Goal: Task Accomplishment & Management: Use online tool/utility

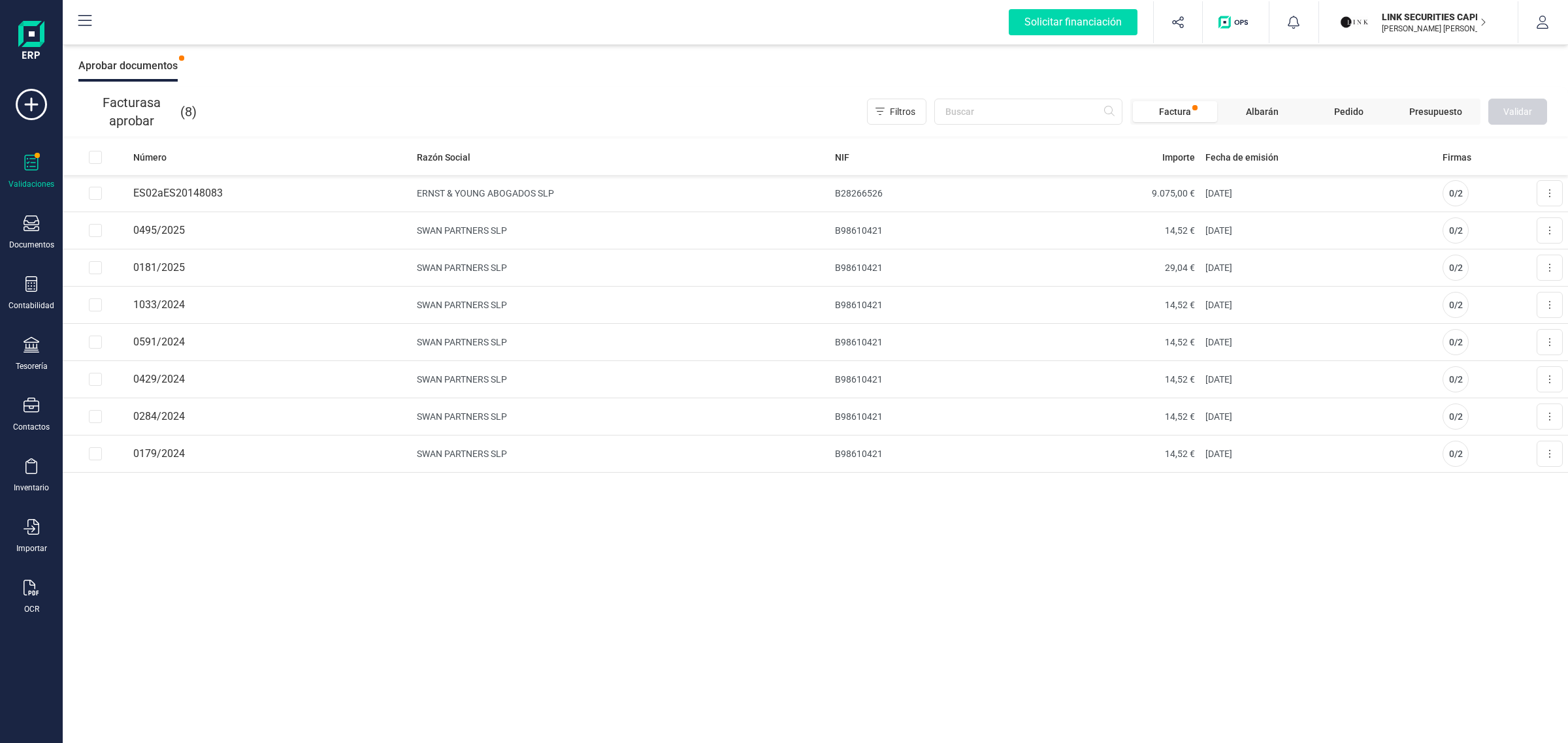
click at [1385, 8] on div "LINK SECURITIES CAPITAL SL [PERSON_NAME] [PERSON_NAME]" at bounding box center [1426, 22] width 101 height 29
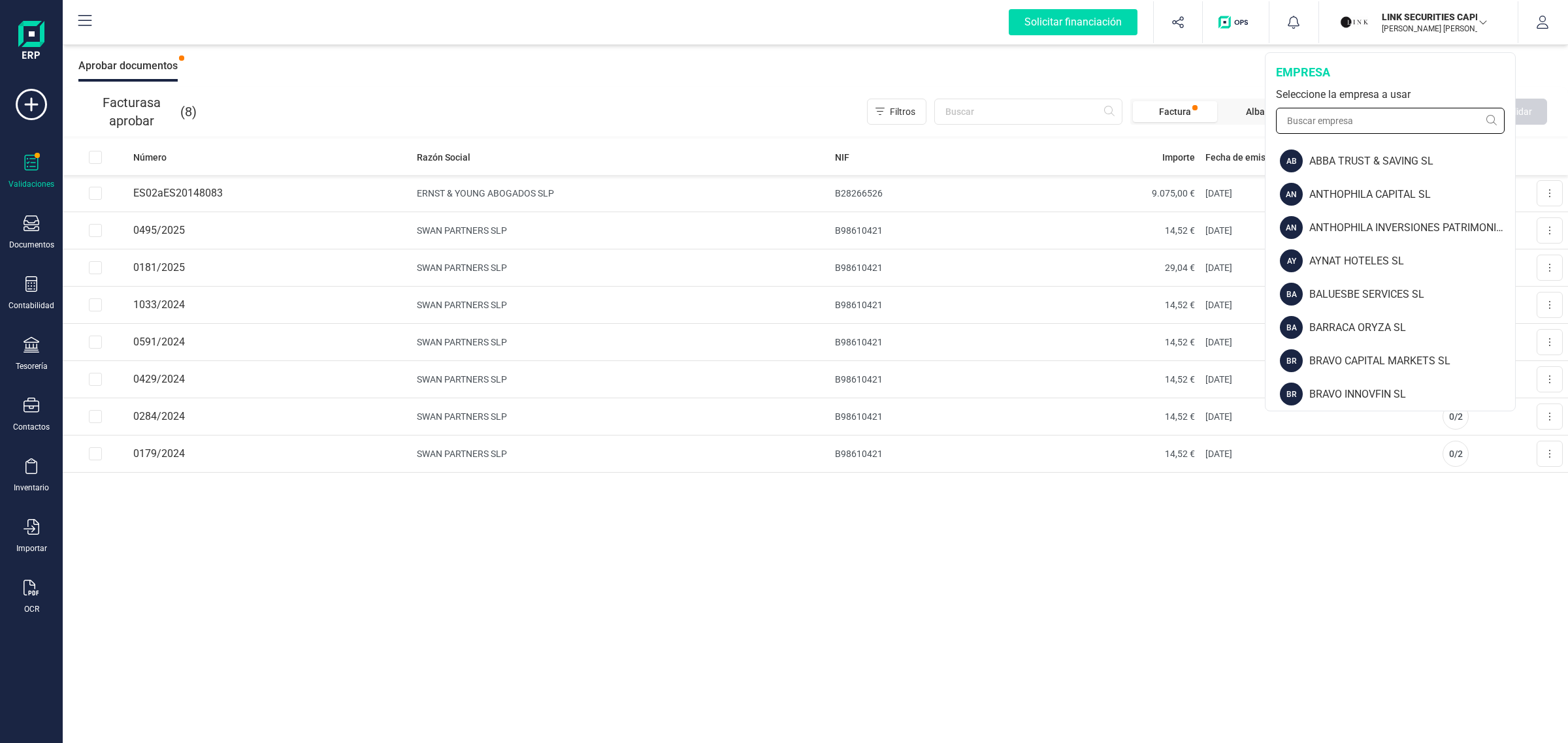
click at [1325, 119] on input "text" at bounding box center [1390, 121] width 229 height 26
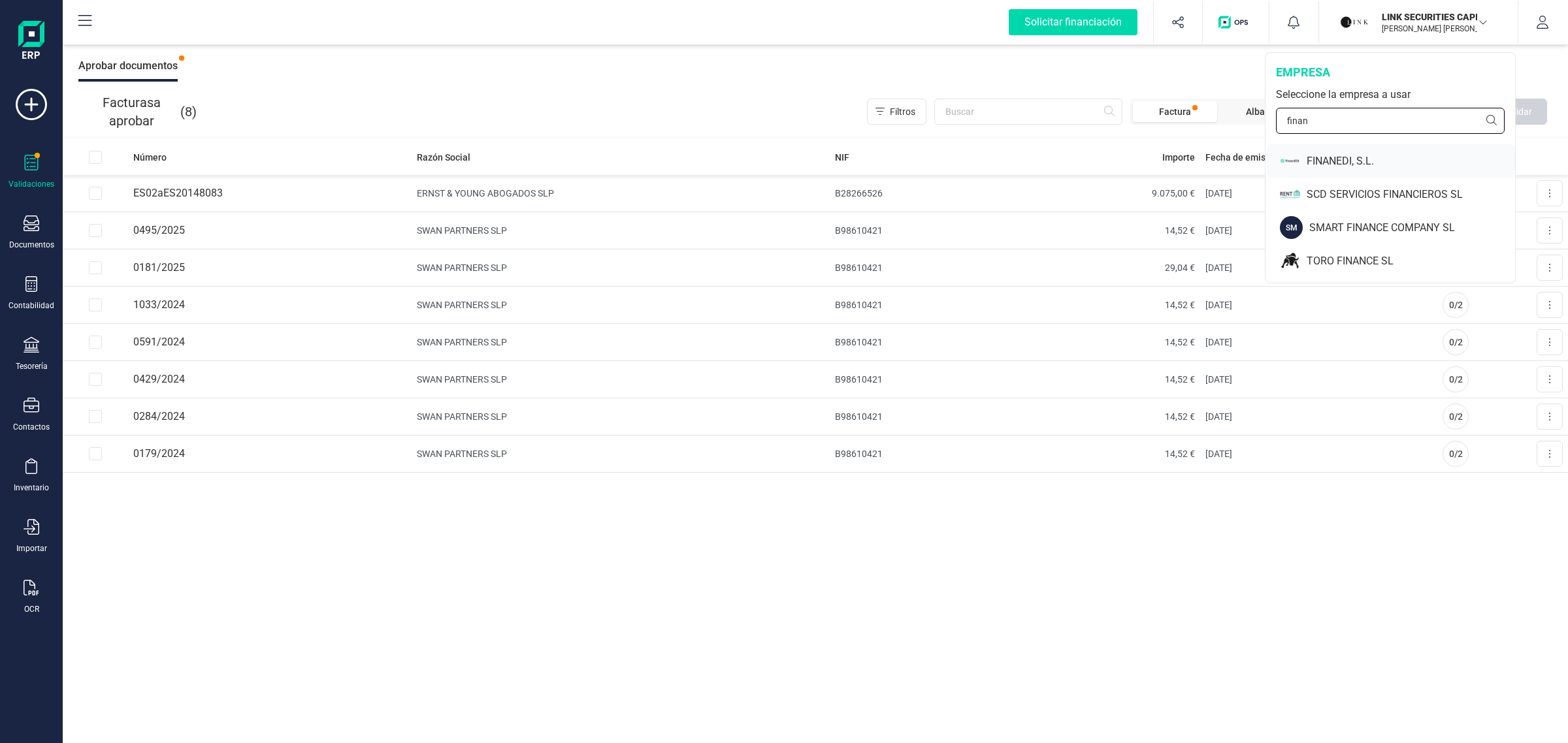
type input "finan"
click at [1380, 167] on div "FINANEDI, S.L." at bounding box center [1411, 161] width 209 height 16
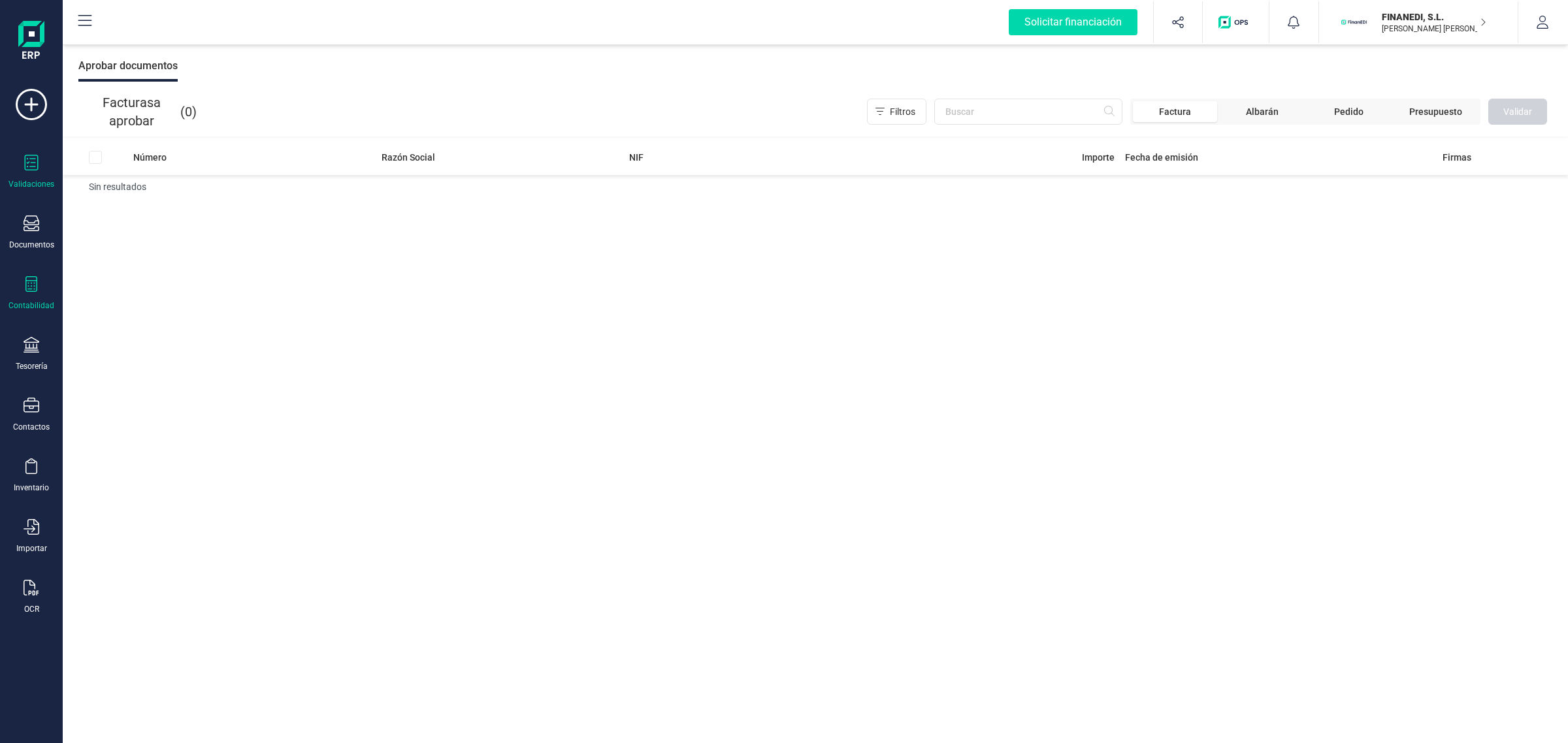
click at [41, 294] on div "Contabilidad" at bounding box center [31, 293] width 52 height 34
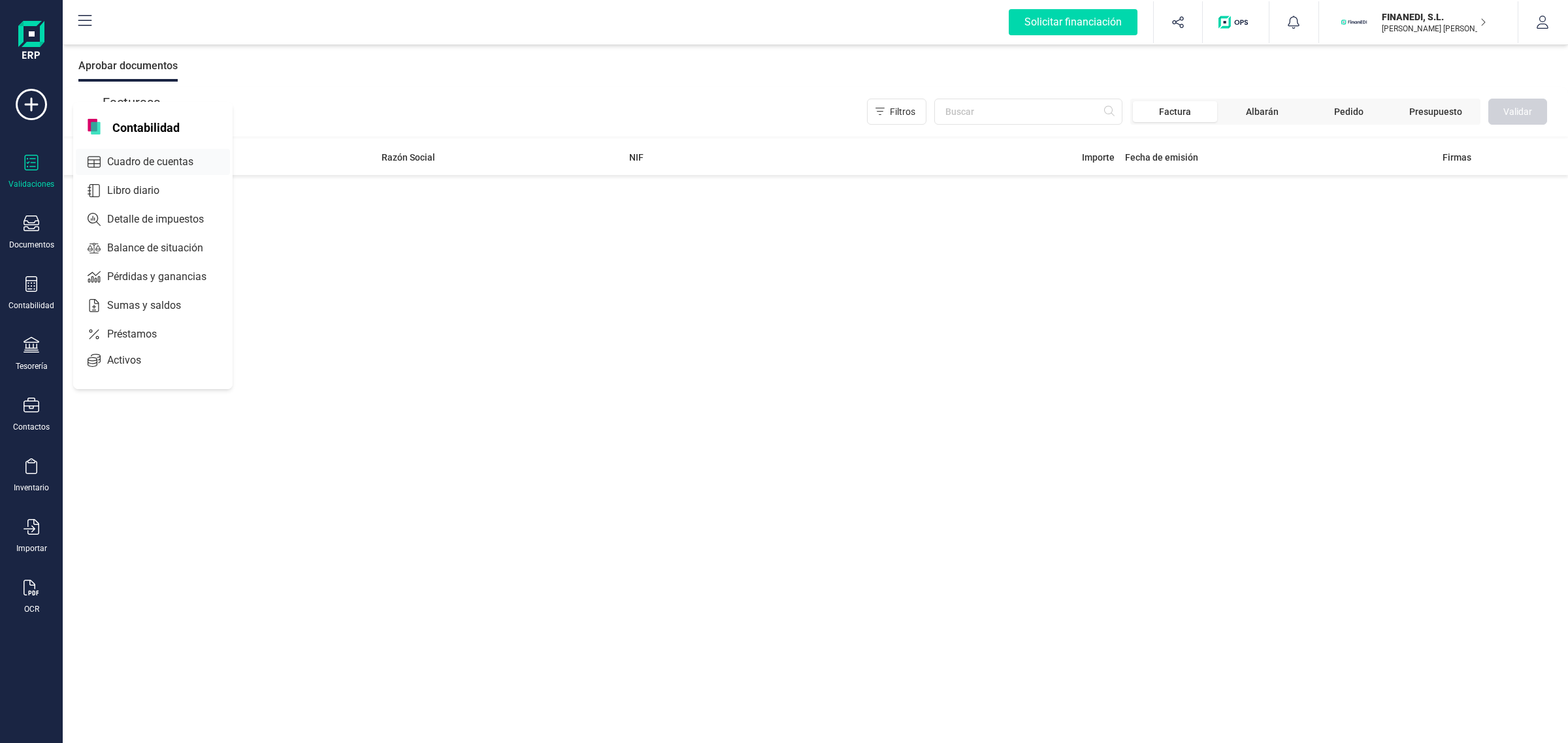
click at [155, 163] on span "Cuadro de cuentas" at bounding box center [159, 161] width 115 height 16
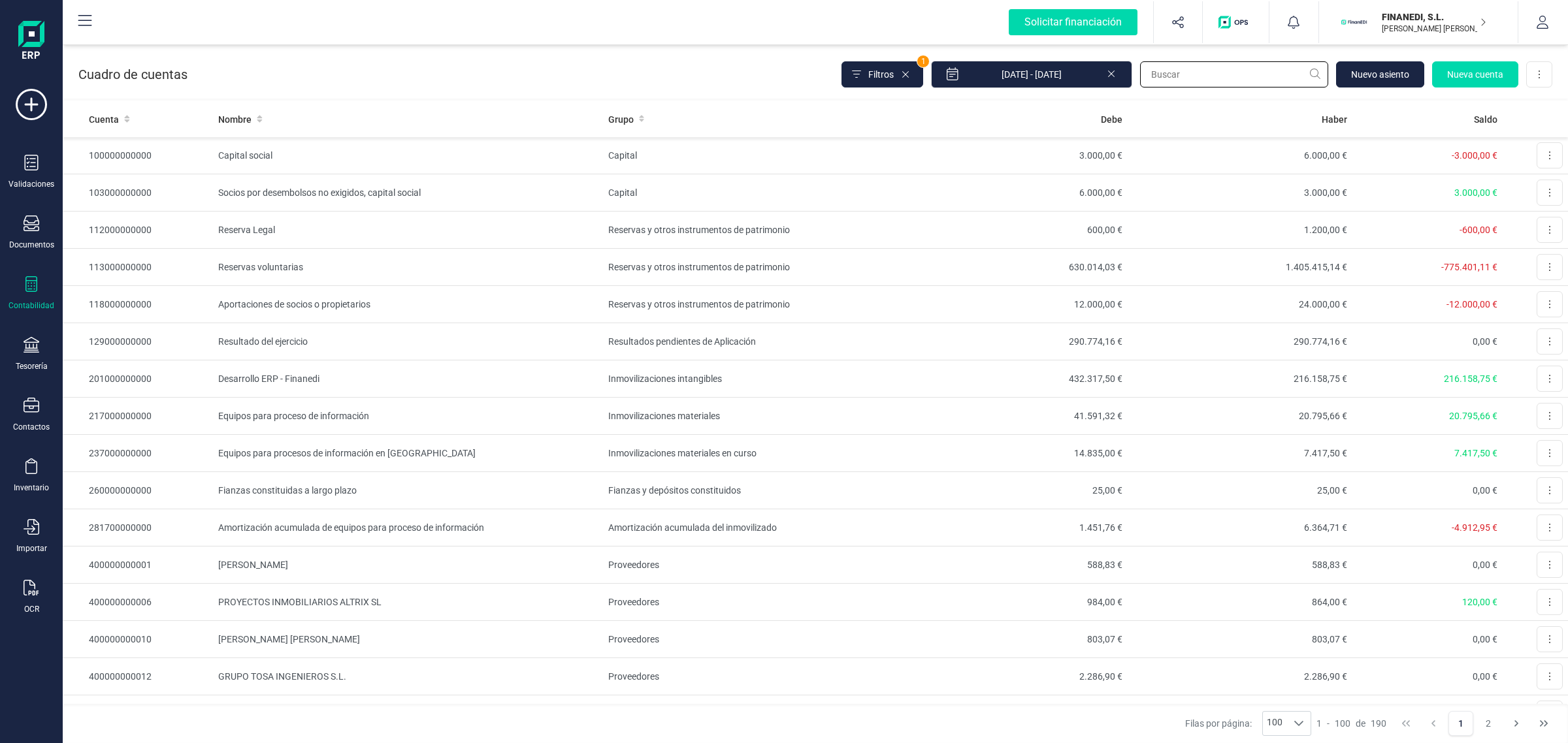
click at [1177, 78] on input "text" at bounding box center [1234, 74] width 188 height 26
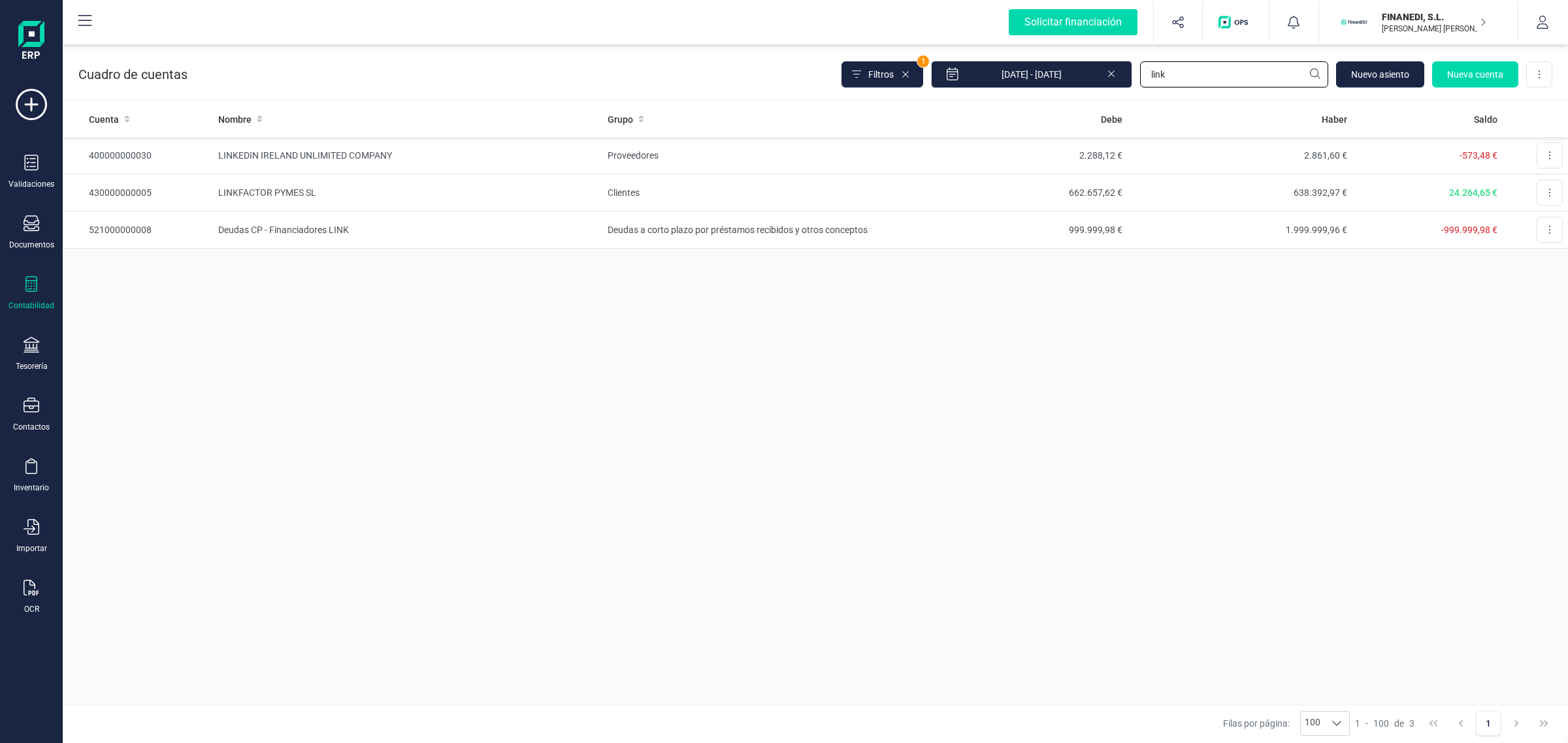
type input "link"
click at [415, 183] on td "LINKFACTOR PYMES SL" at bounding box center [408, 192] width 390 height 37
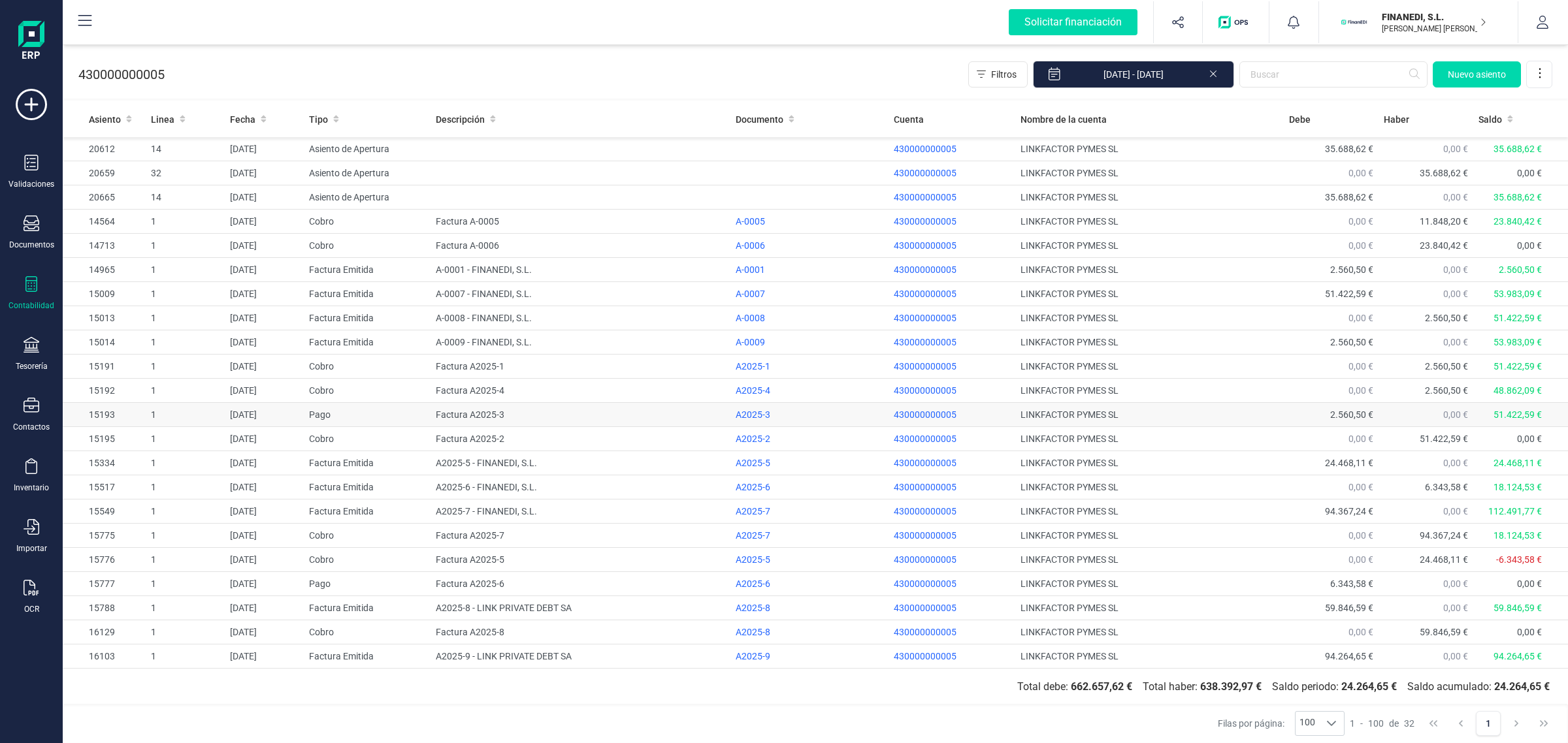
scroll to position [246, 0]
click at [132, 219] on span "Cuentas bancarias" at bounding box center [159, 222] width 115 height 16
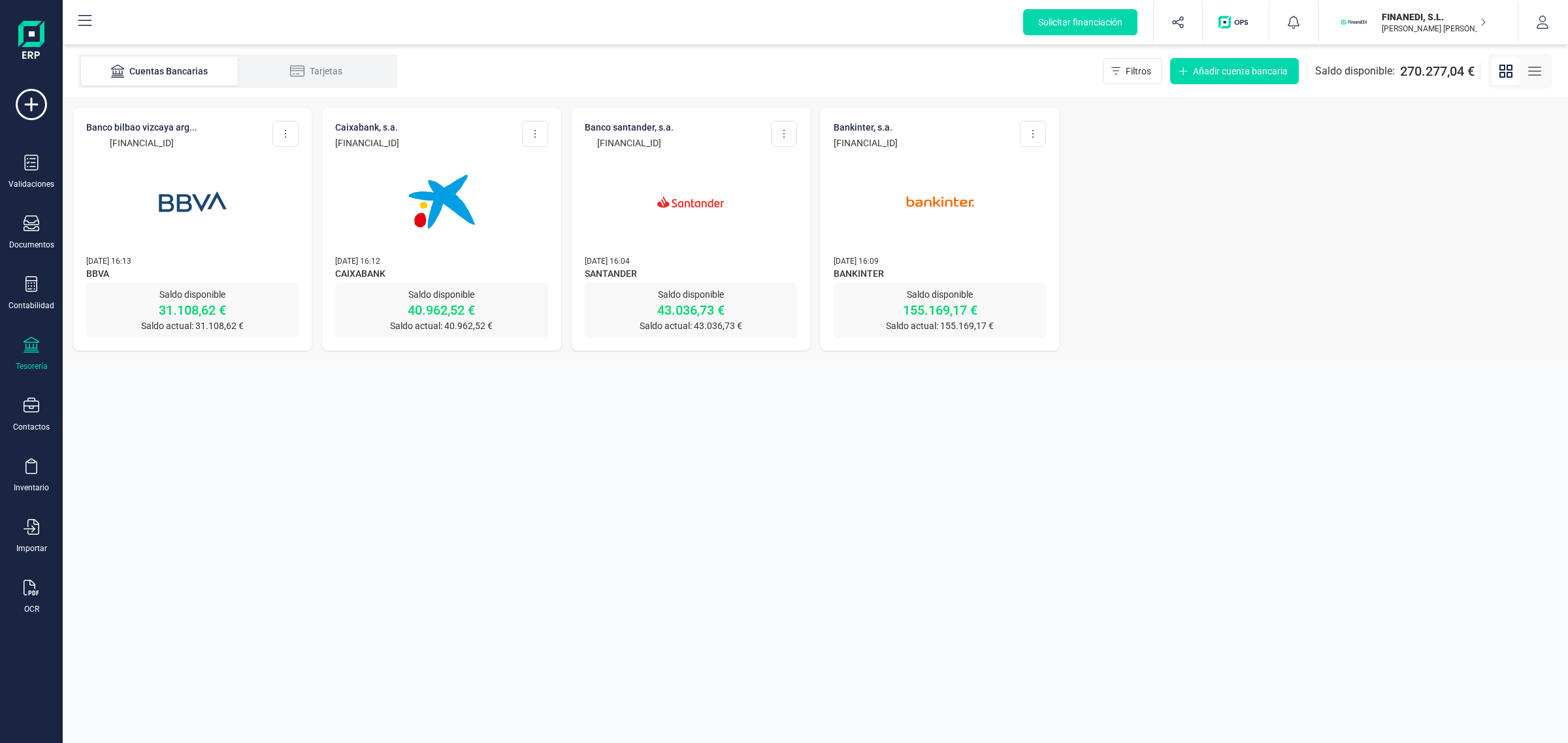
click at [203, 210] on img at bounding box center [192, 202] width 110 height 110
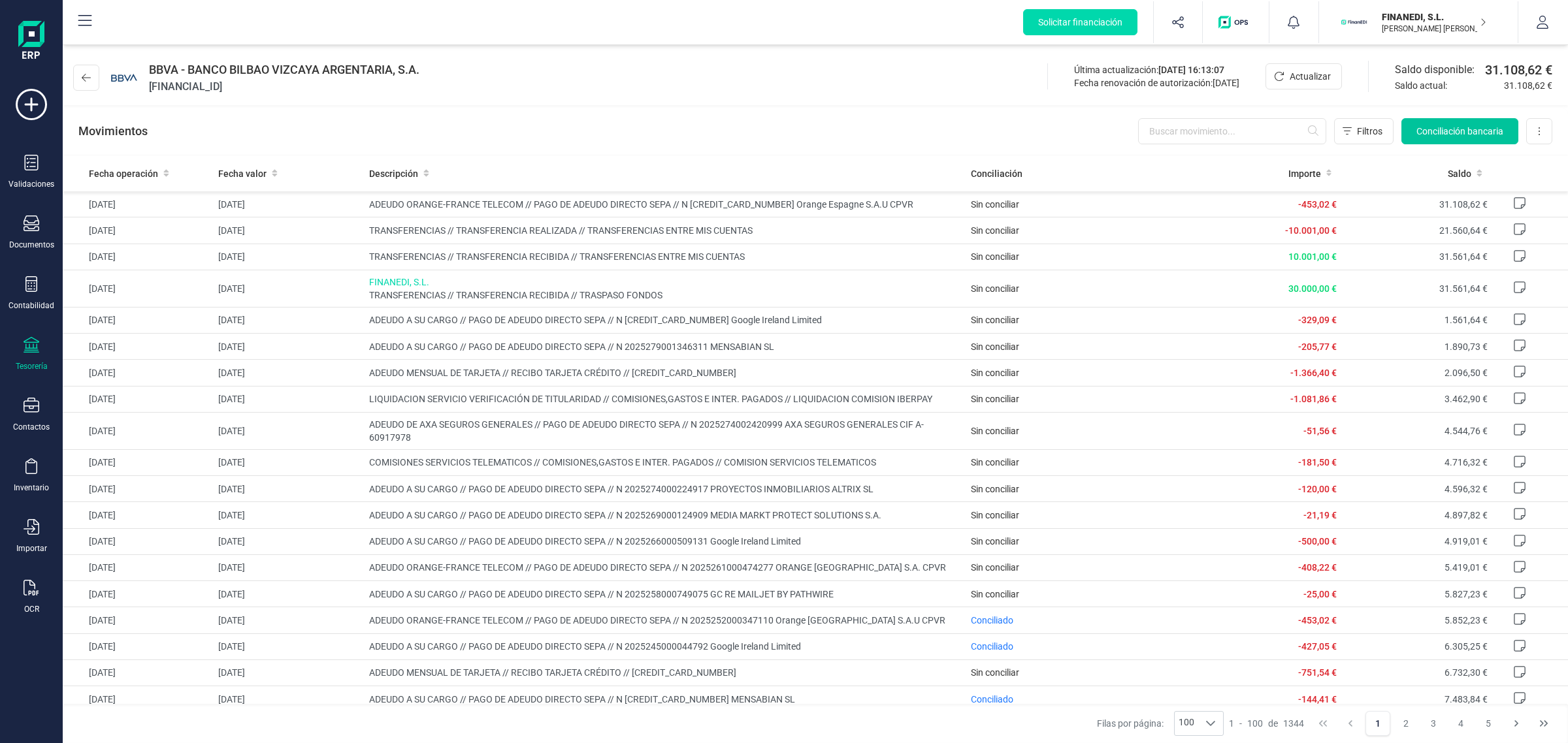
click at [1440, 128] on span "Conciliación bancaria" at bounding box center [1459, 131] width 87 height 13
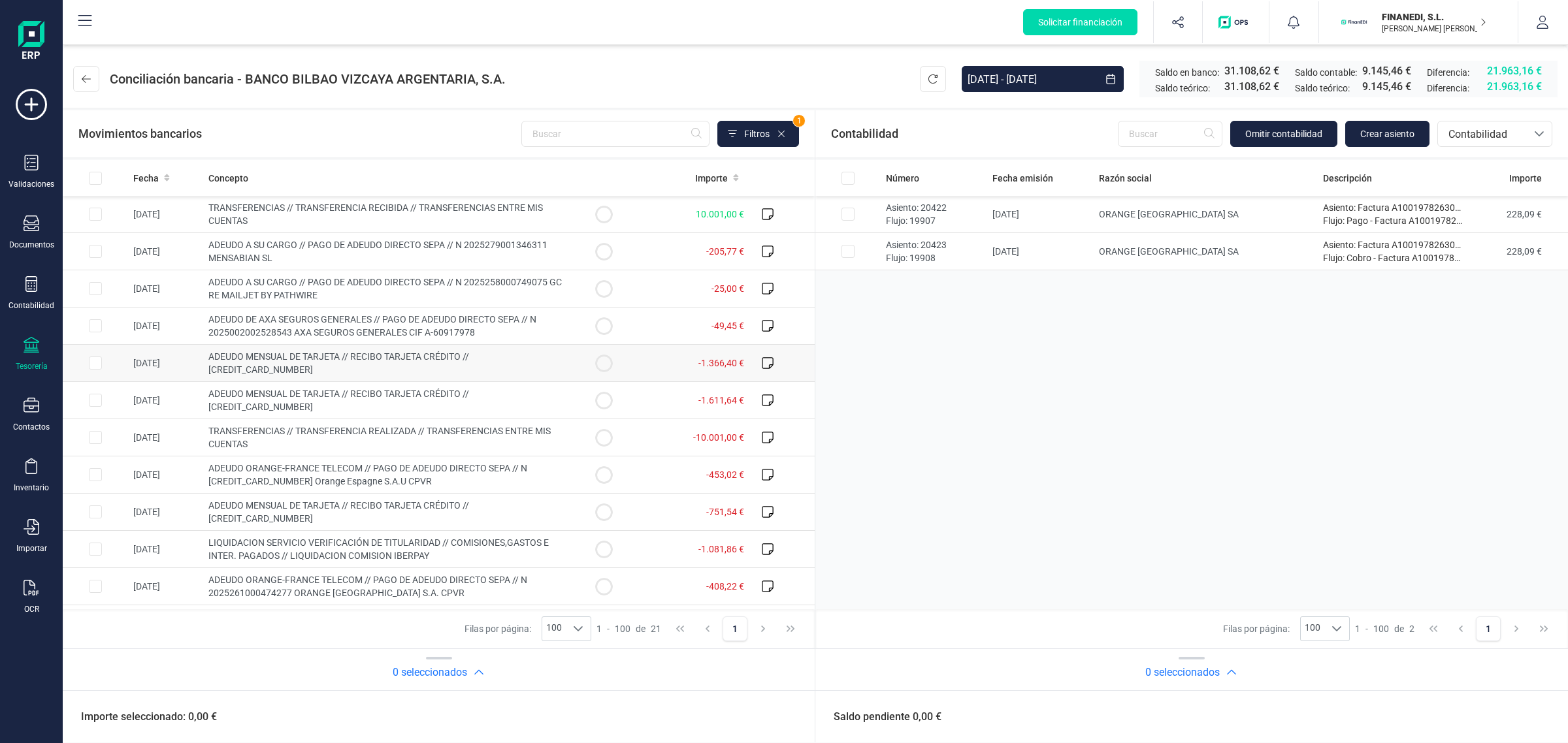
scroll to position [163, 0]
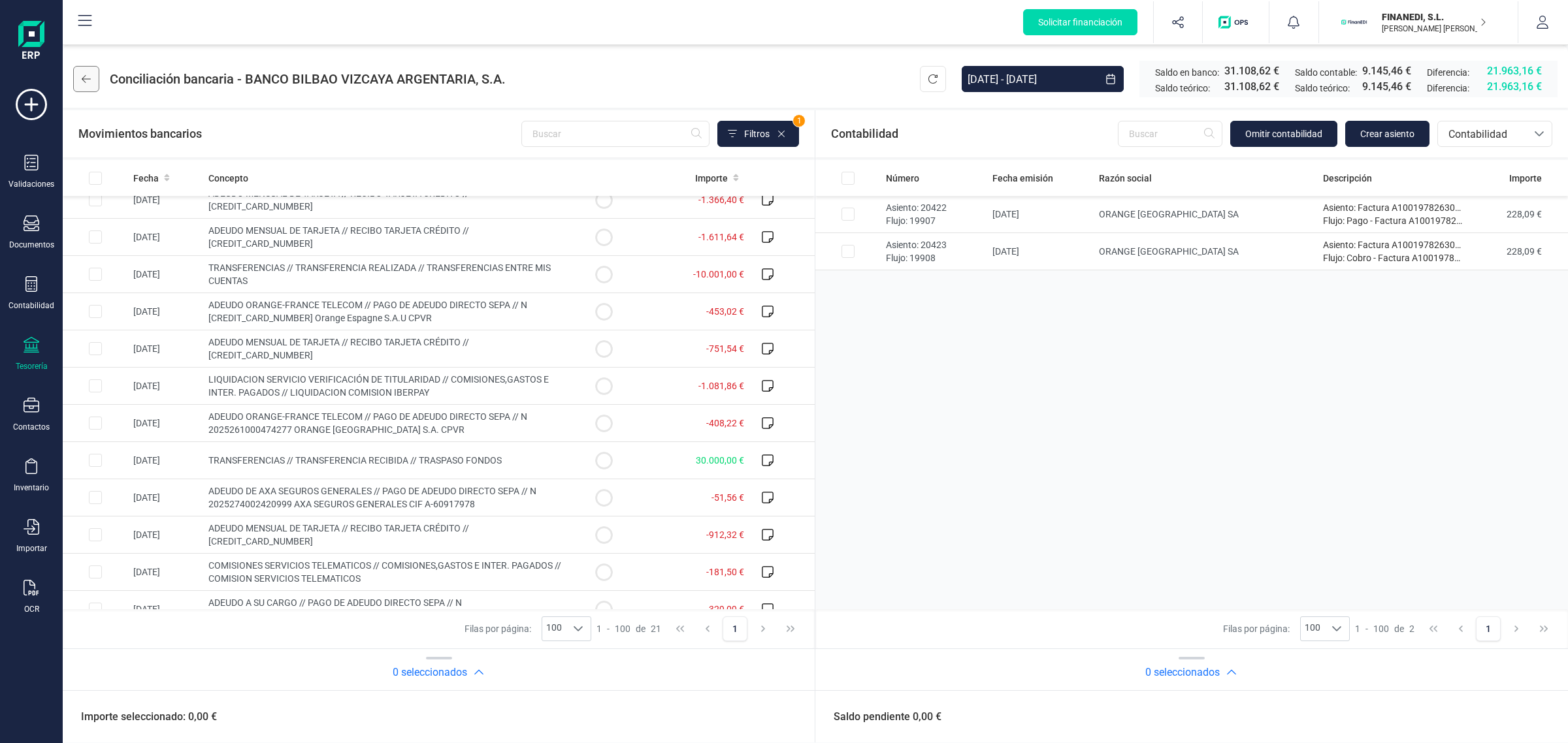
click at [84, 76] on icon at bounding box center [86, 79] width 9 height 8
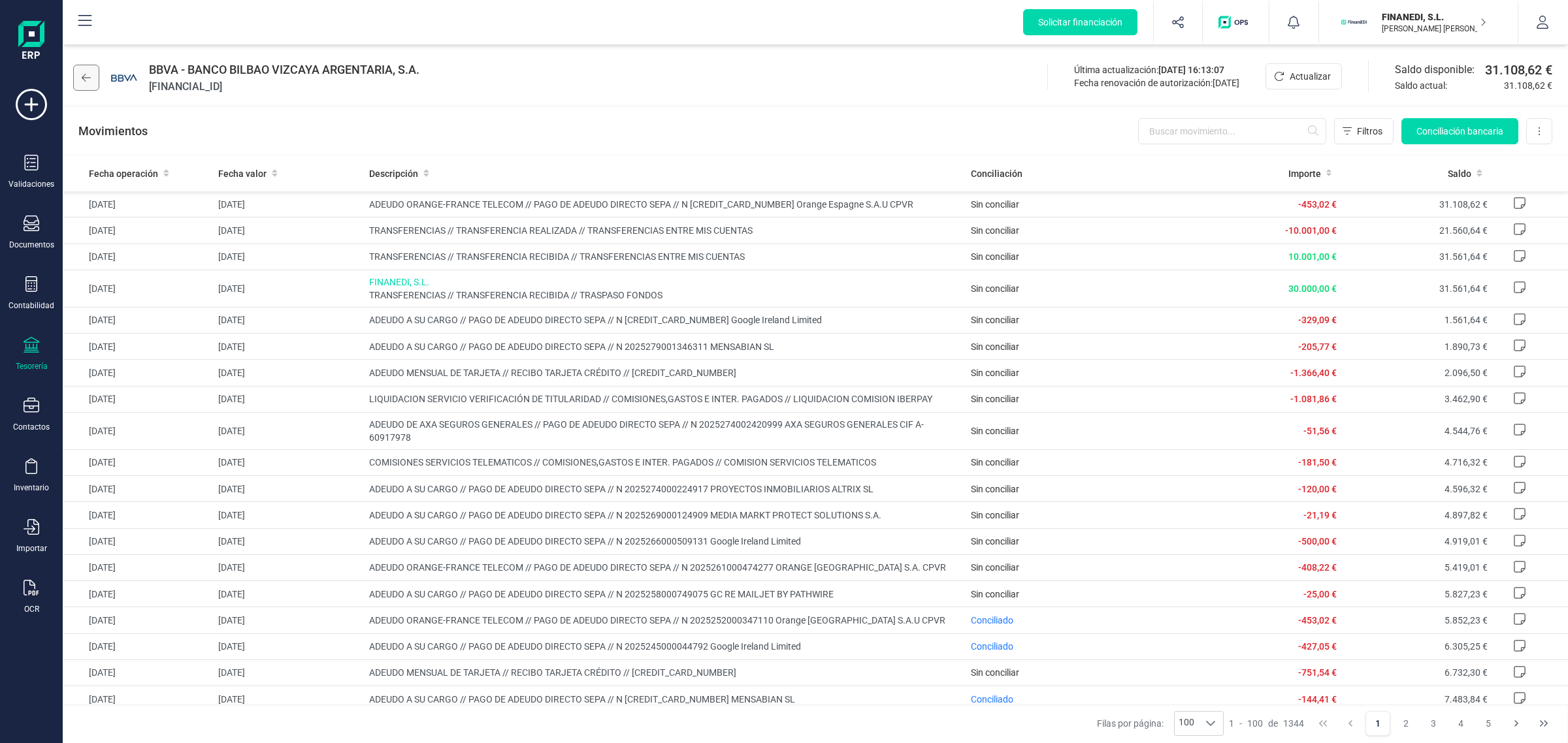
click at [90, 72] on icon at bounding box center [86, 77] width 9 height 10
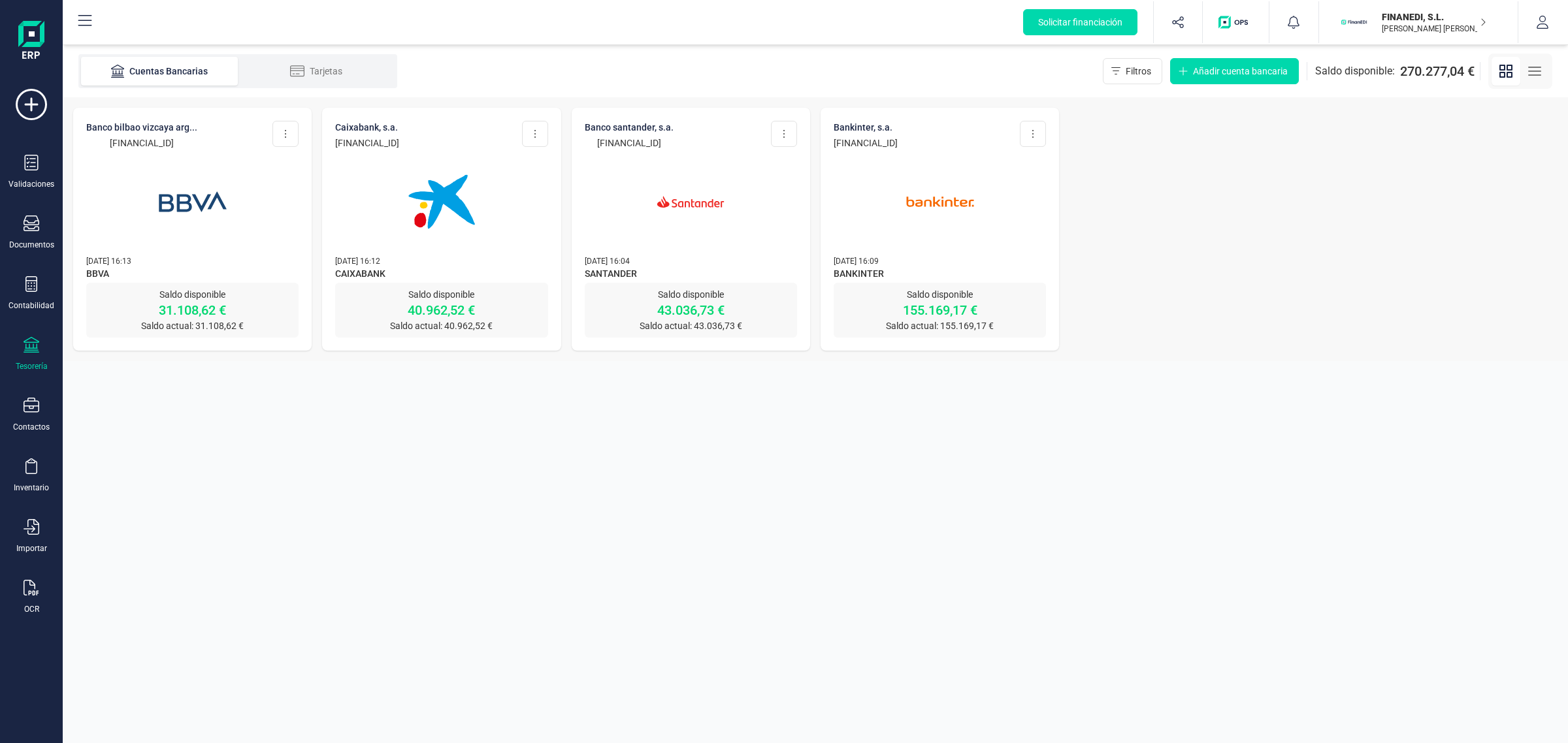
click at [474, 206] on img at bounding box center [442, 202] width 110 height 110
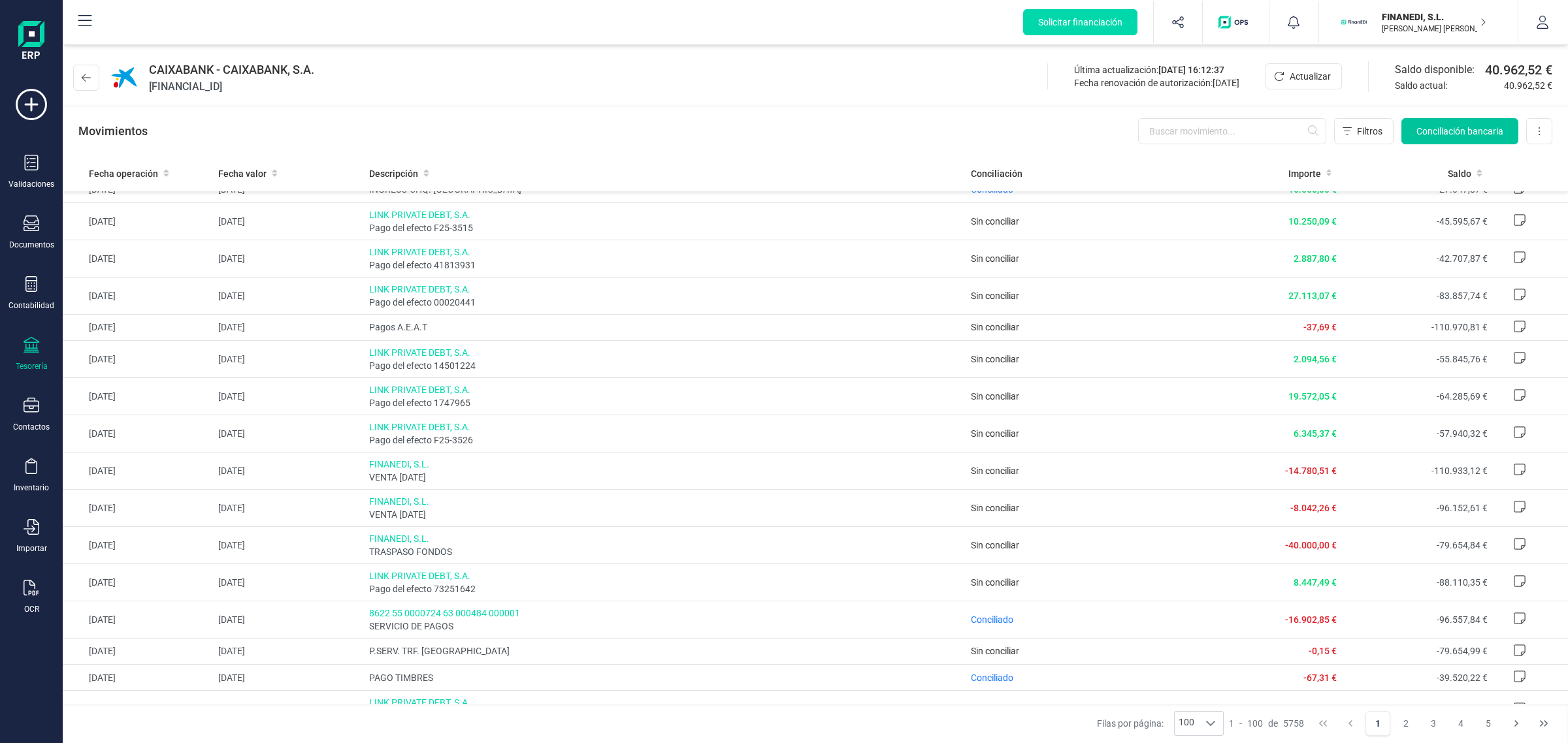
scroll to position [1331, 0]
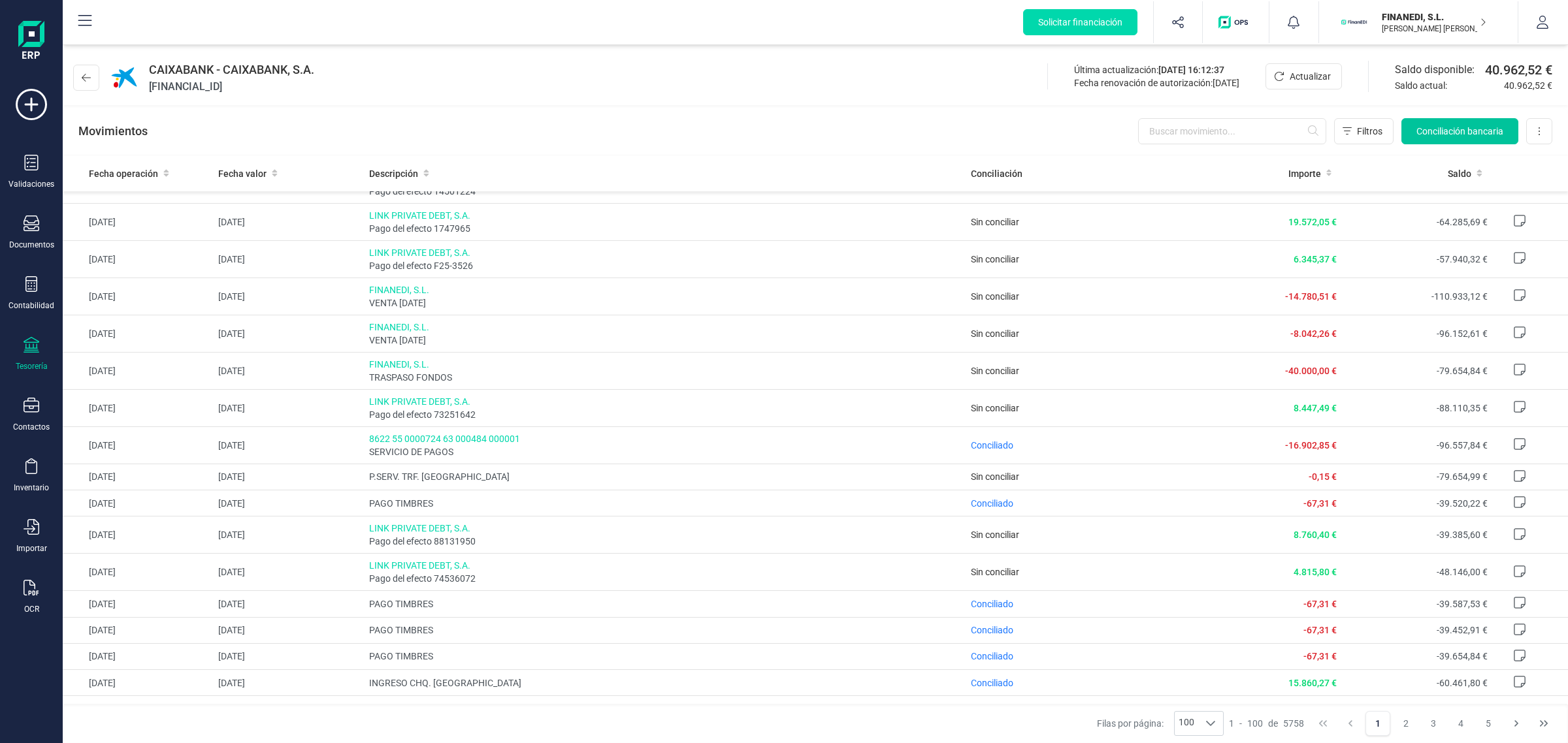
click at [1432, 122] on button "Conciliación bancaria" at bounding box center [1459, 131] width 117 height 26
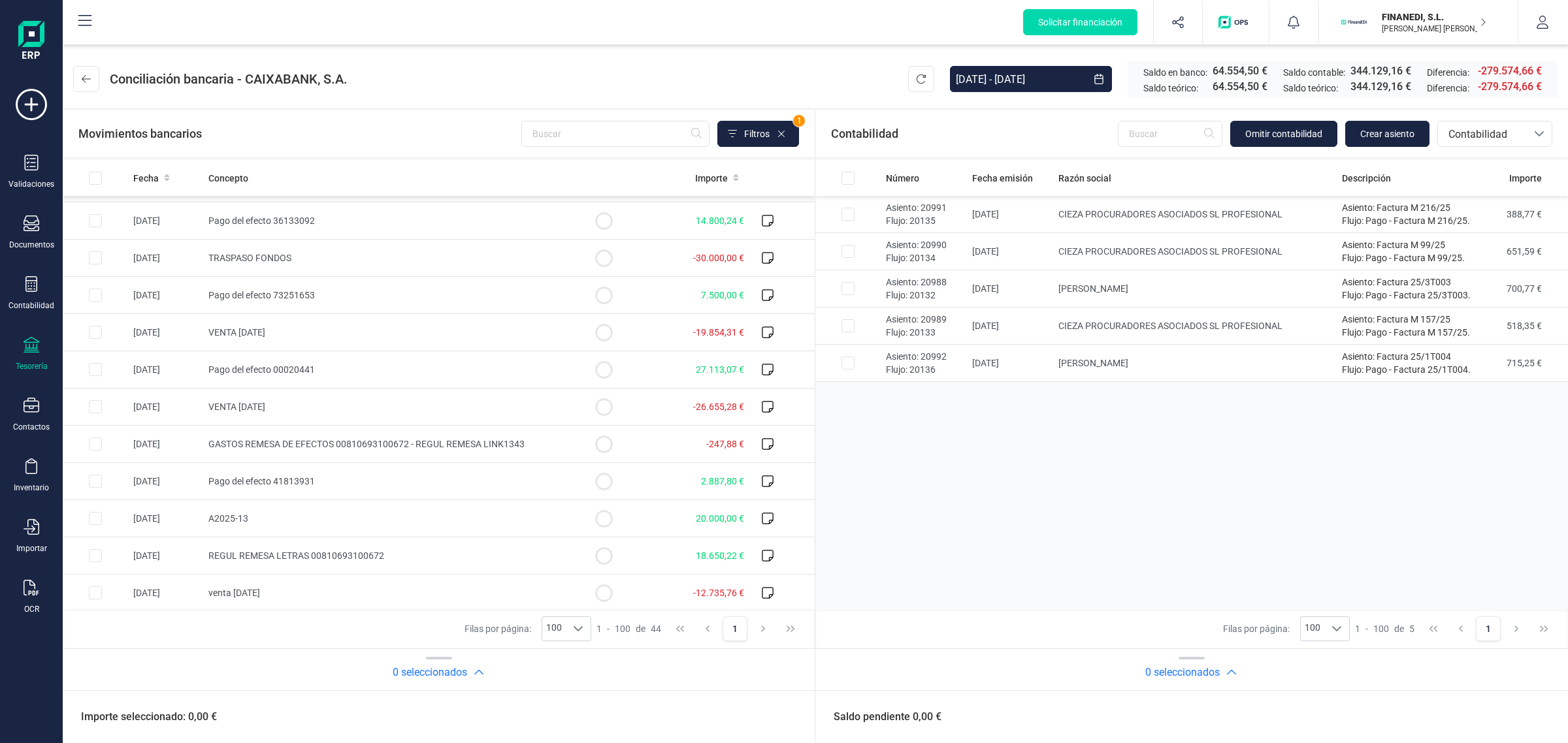
scroll to position [327, 0]
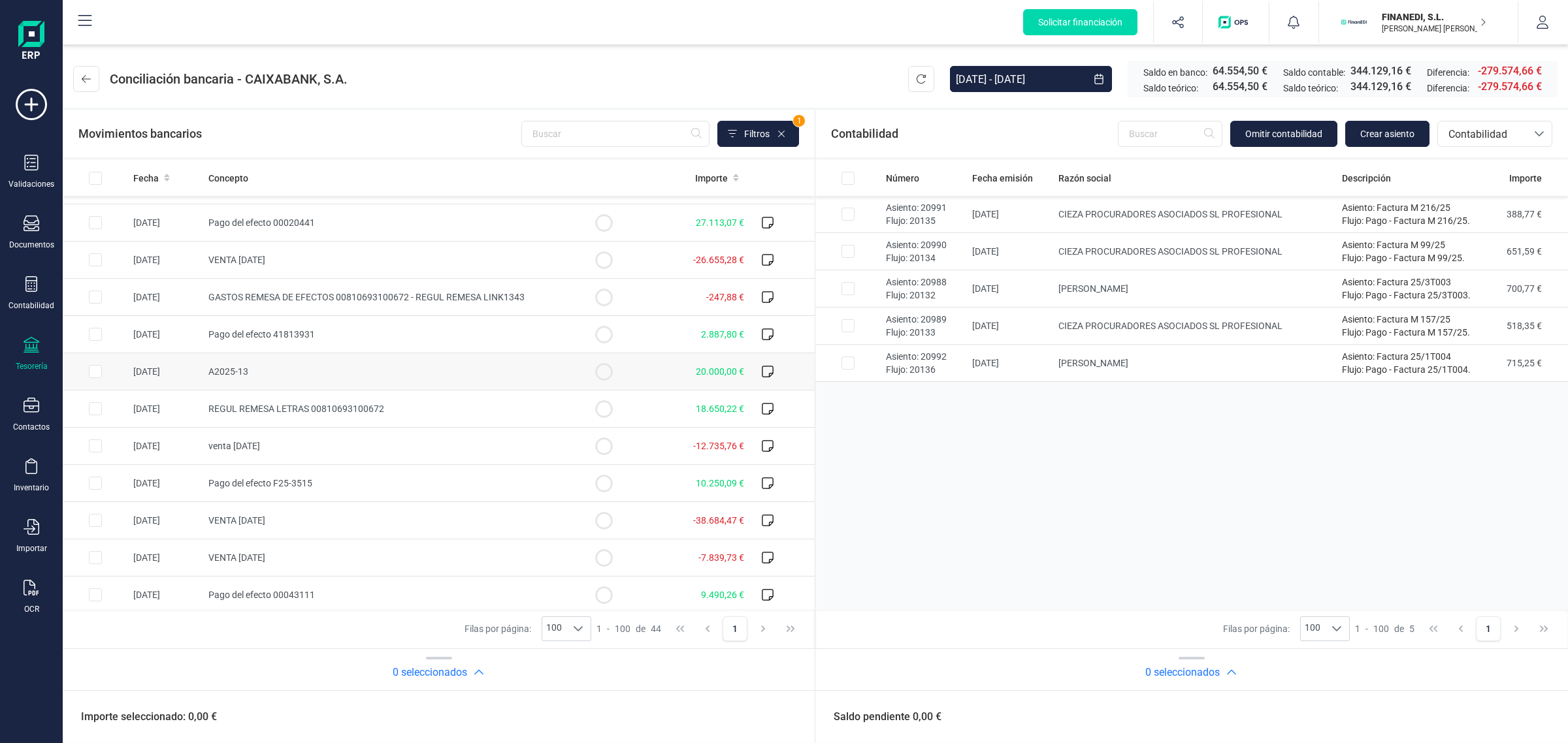
click at [91, 374] on input "Row Selected 4af25c6e-6c00-4acd-a794-3c36c02777ac" at bounding box center [95, 371] width 13 height 13
checkbox input "true"
click at [1496, 131] on span "Contabilidad" at bounding box center [1482, 134] width 78 height 16
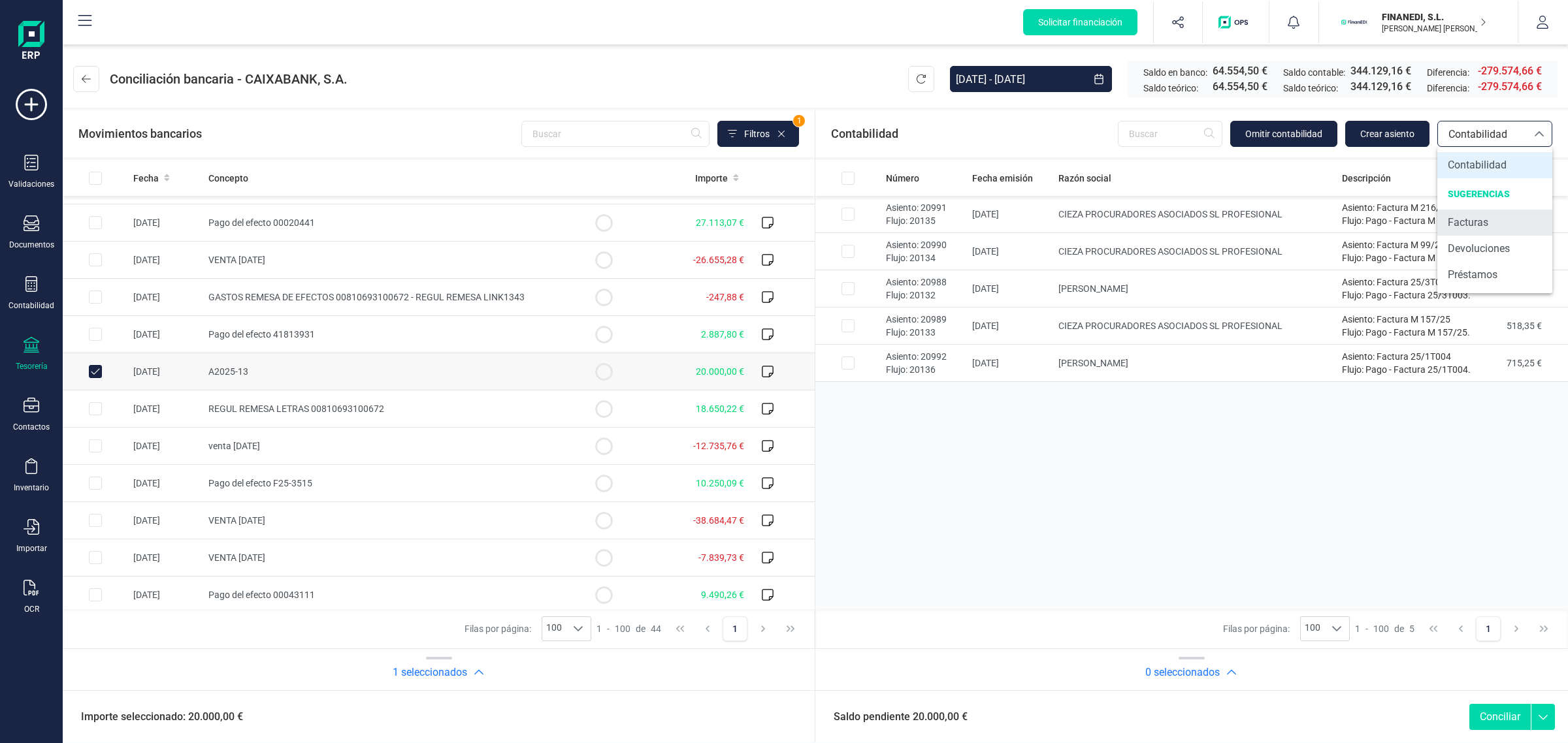
click at [1469, 230] on span "Facturas" at bounding box center [1468, 222] width 41 height 16
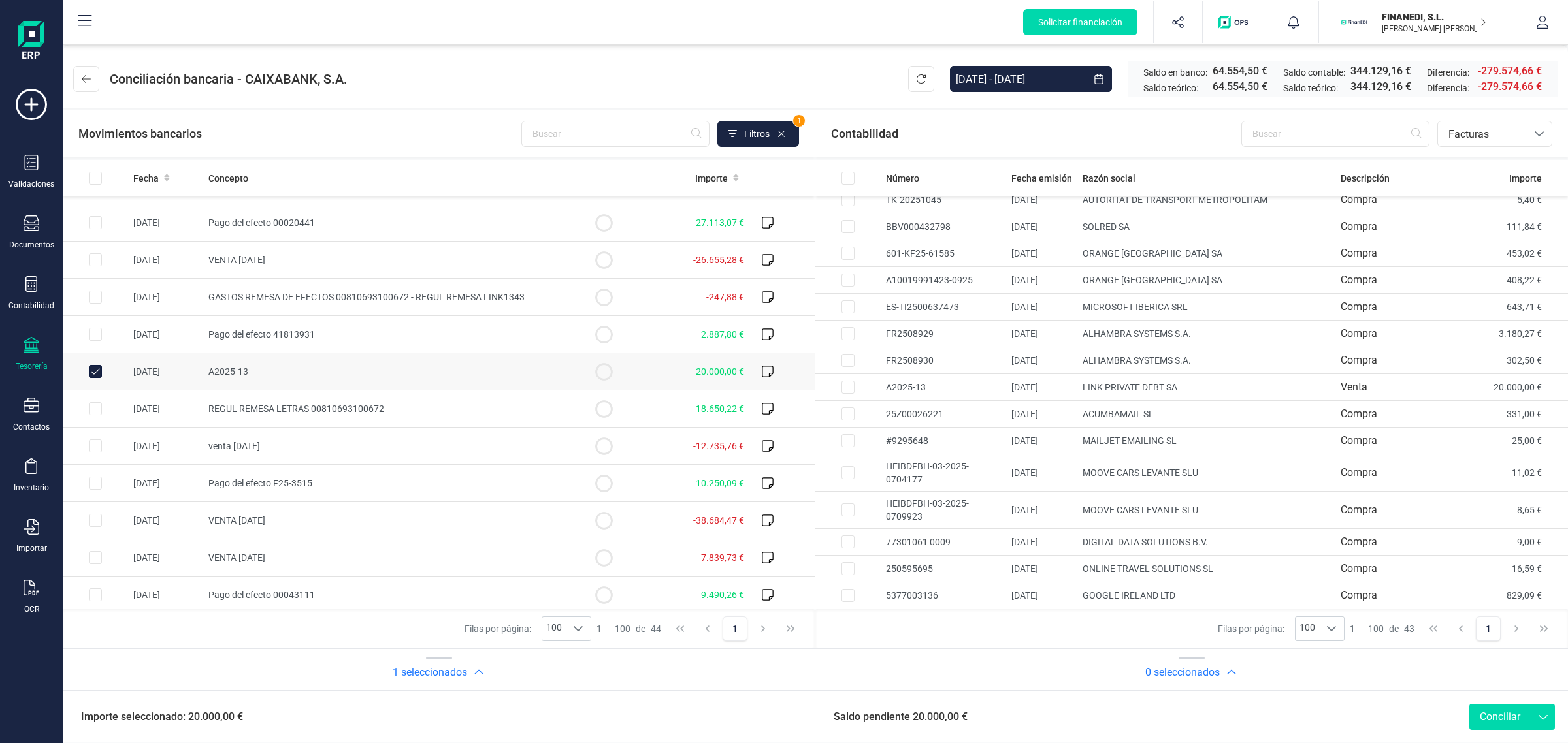
scroll to position [795, 0]
click at [837, 389] on td at bounding box center [847, 387] width 66 height 27
checkbox input "true"
click at [1093, 74] on icon "Choose Date" at bounding box center [1098, 78] width 10 height 10
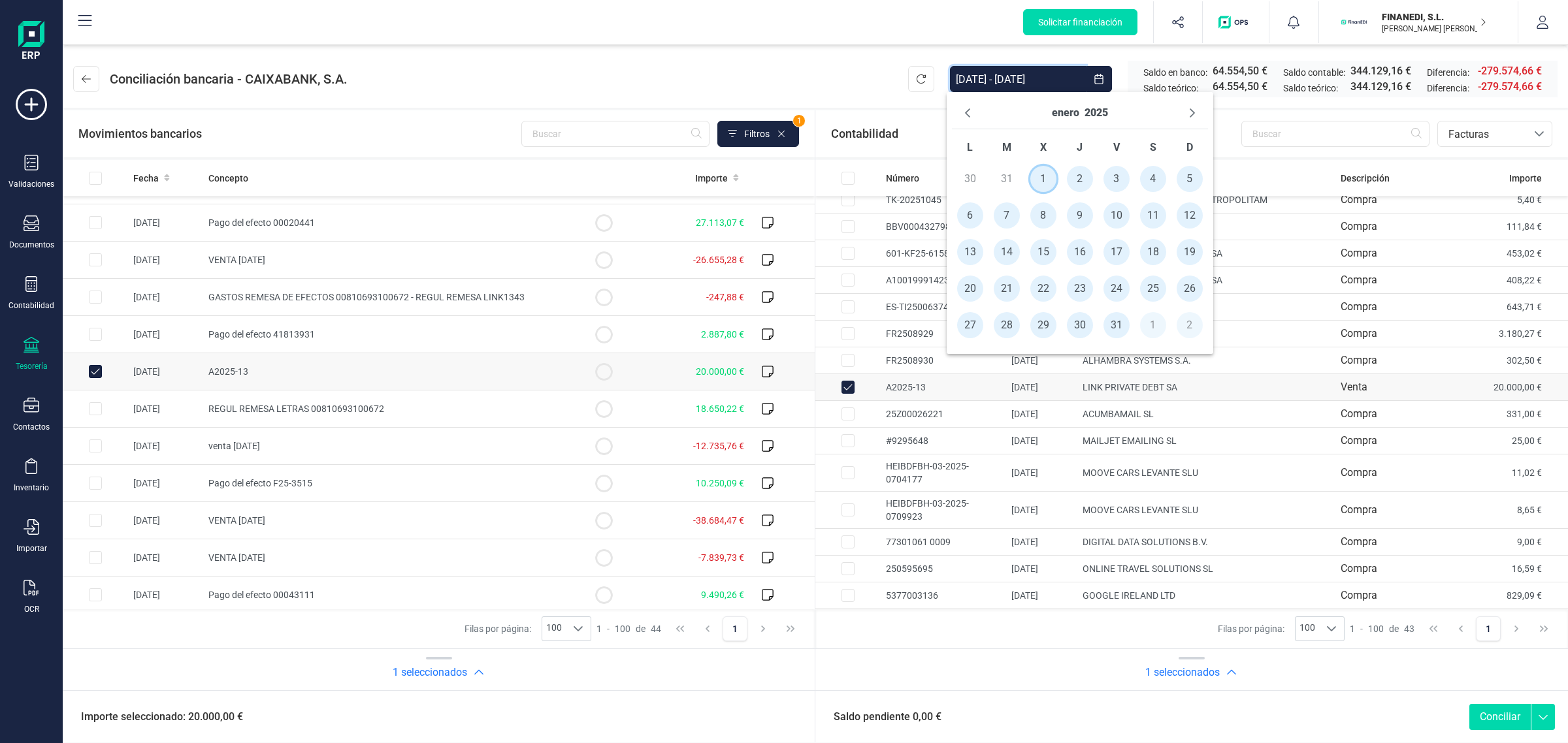
click at [1044, 171] on span "1" at bounding box center [1043, 179] width 26 height 26
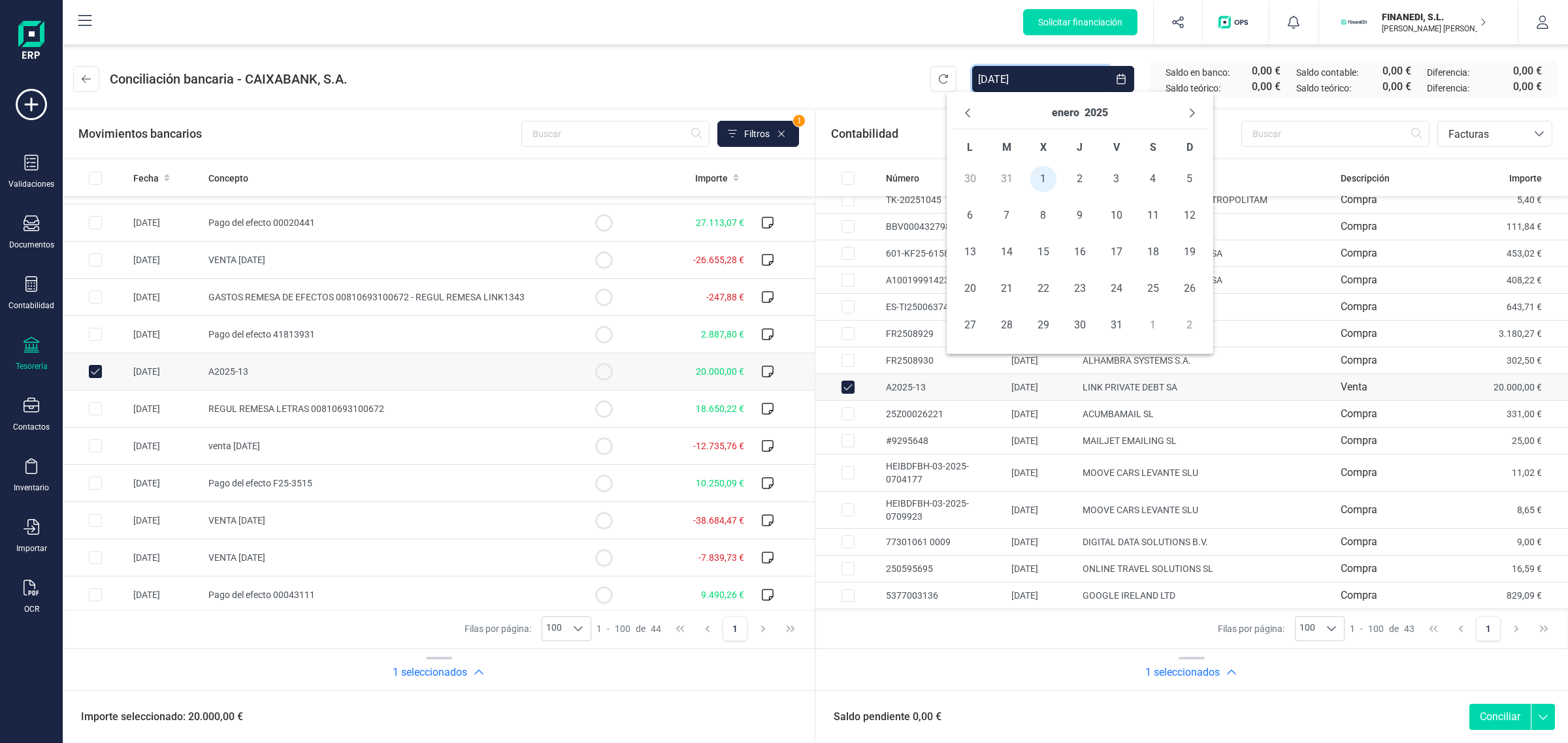
click at [1082, 105] on div "enero 2025" at bounding box center [1079, 113] width 56 height 21
click at [1091, 116] on button "2025" at bounding box center [1096, 113] width 24 height 21
click at [1154, 197] on span "2025 2025" at bounding box center [1170, 200] width 128 height 26
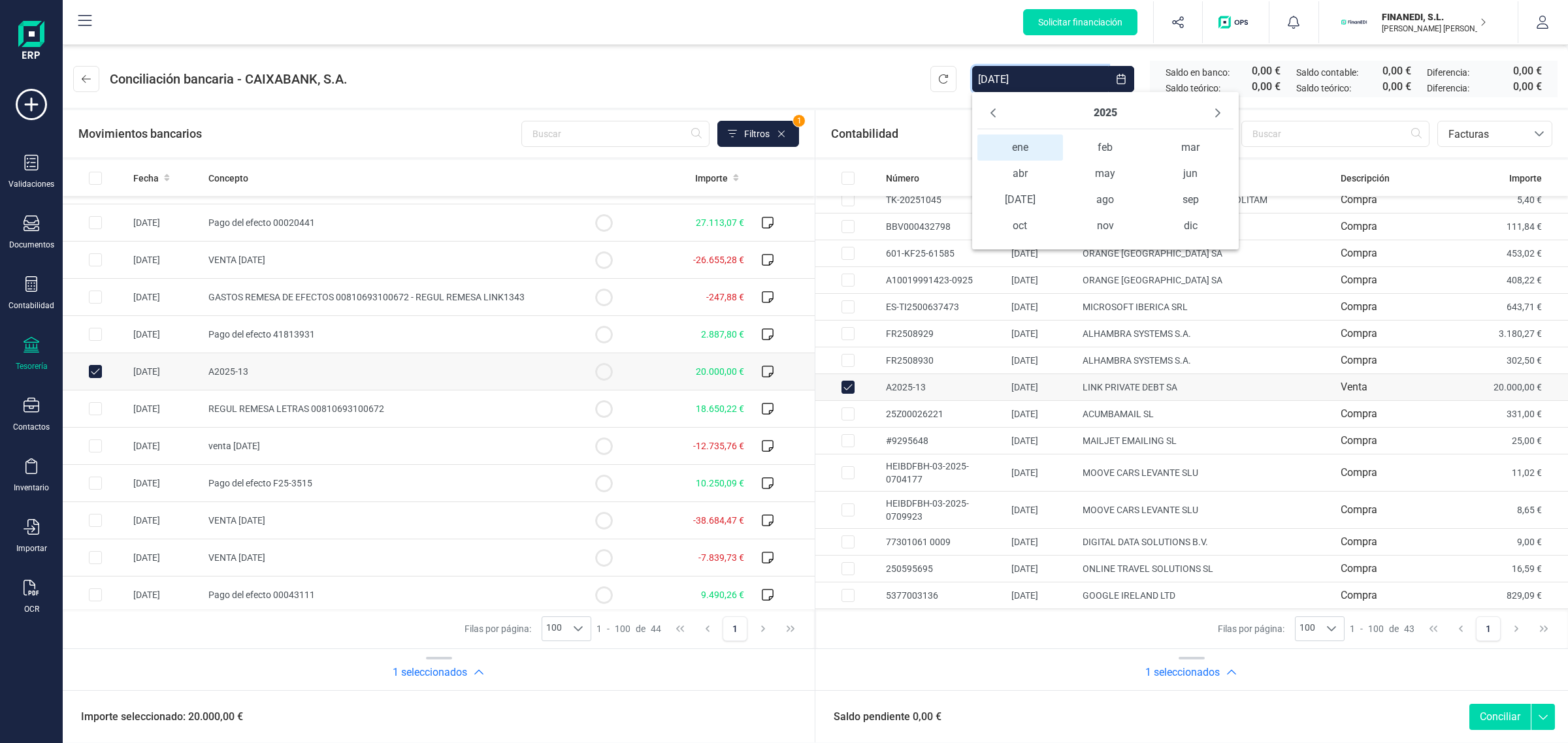
click at [1012, 144] on span "ene ene" at bounding box center [1020, 147] width 85 height 26
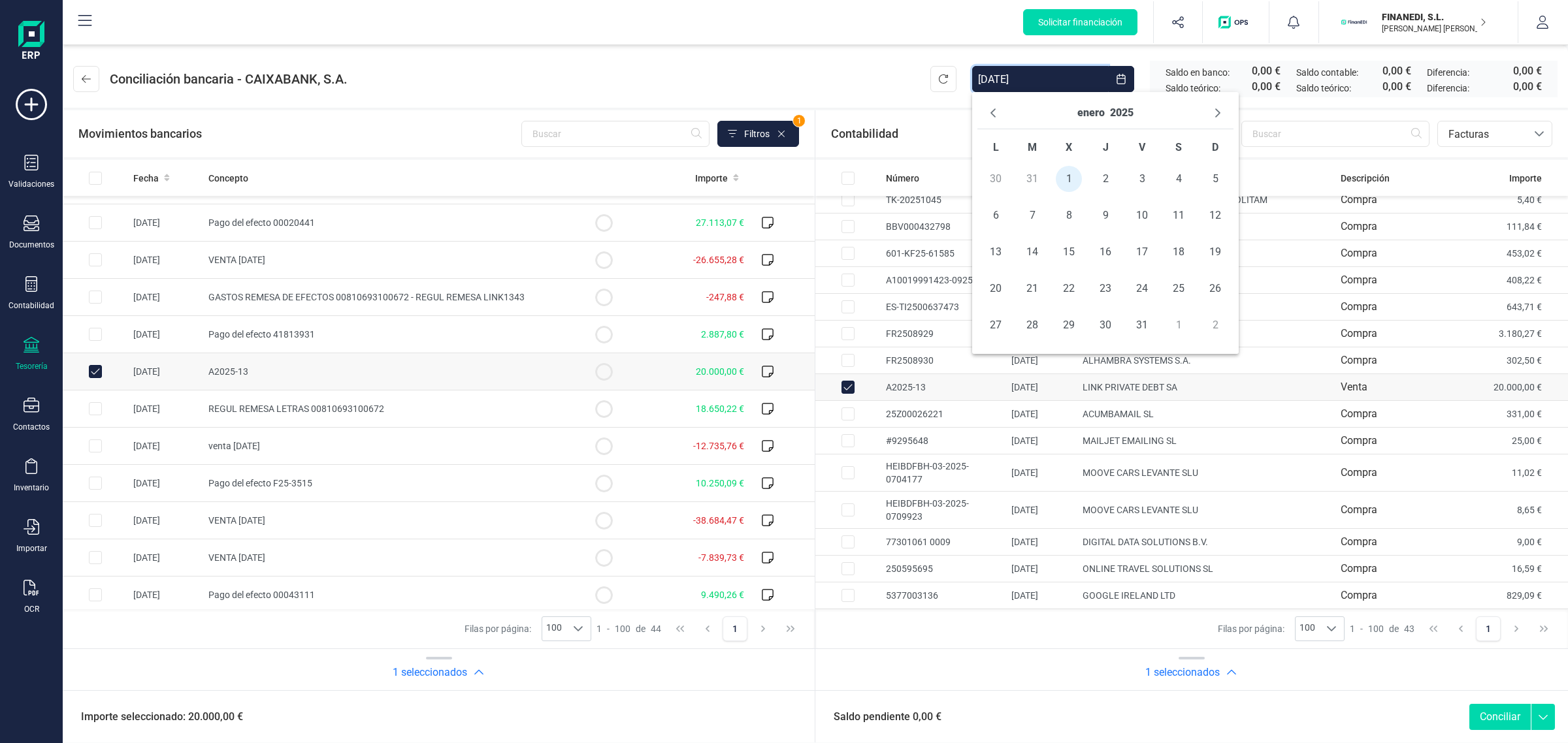
click at [1072, 173] on span "1" at bounding box center [1068, 179] width 26 height 26
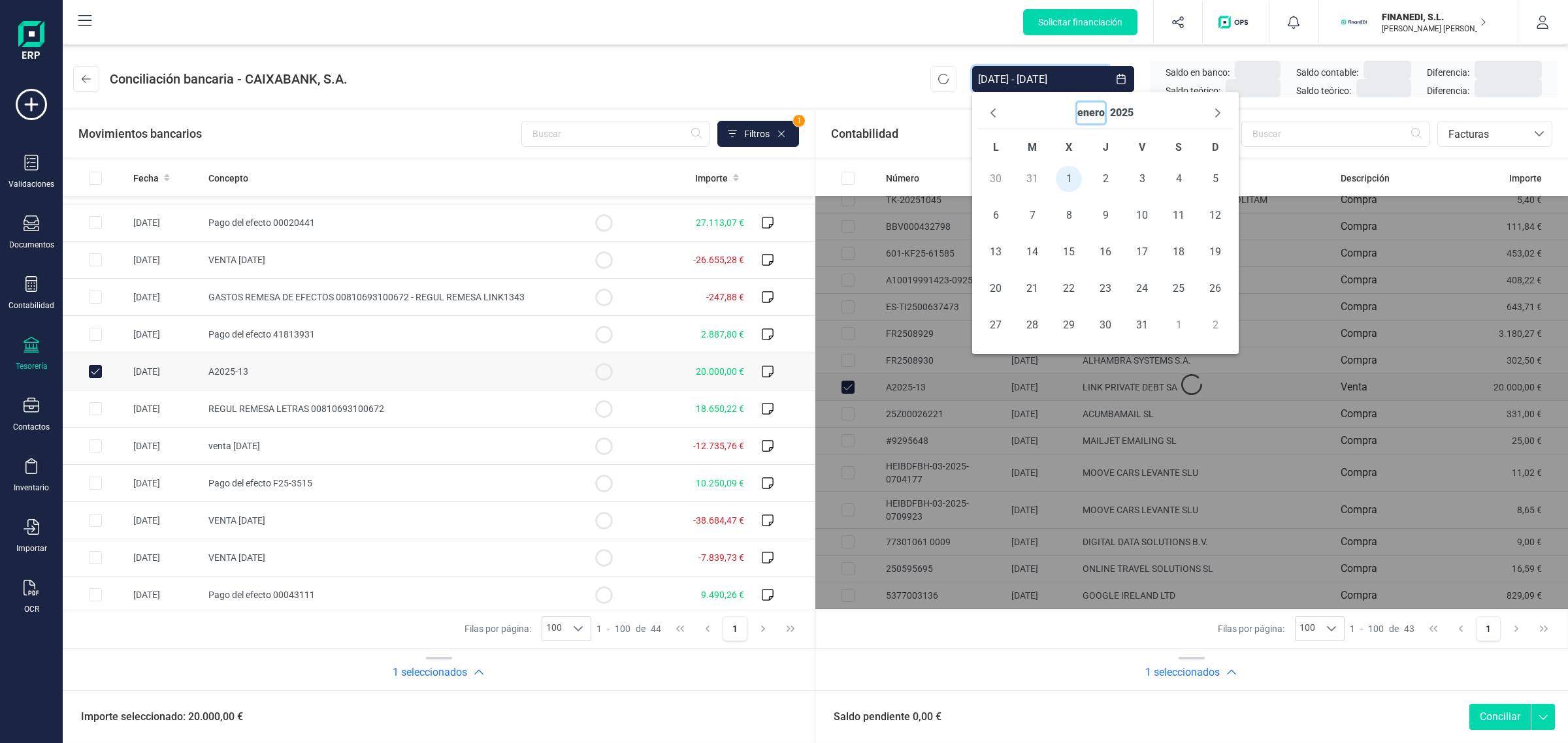
click at [1093, 114] on button "enero" at bounding box center [1091, 113] width 28 height 21
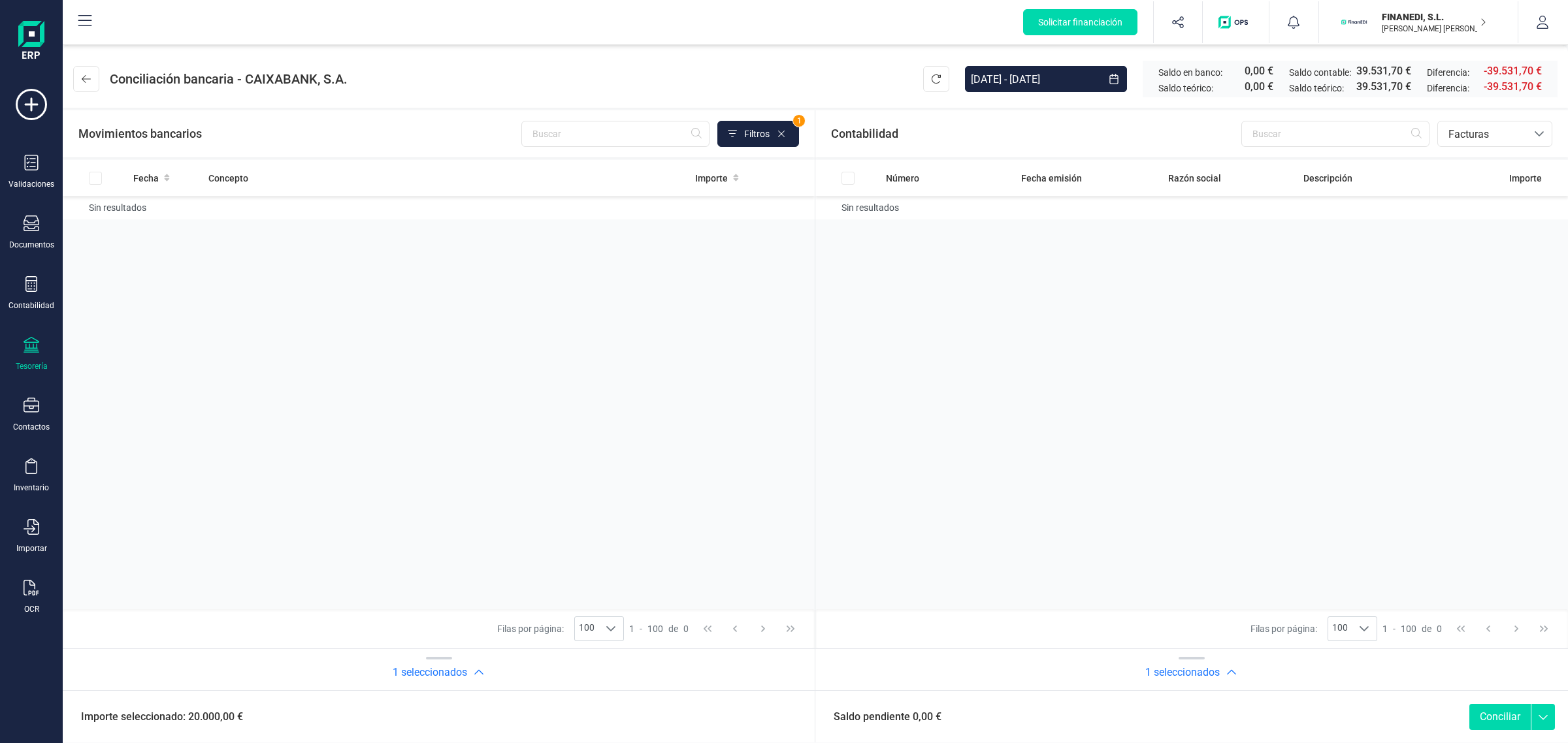
scroll to position [0, 0]
click at [1063, 82] on input "01/01/2025 - 01/01/2025" at bounding box center [1033, 79] width 136 height 26
click at [1216, 200] on span "sep" at bounding box center [1231, 200] width 105 height 26
click at [1039, 327] on span "30" at bounding box center [1037, 325] width 26 height 26
drag, startPoint x: 1207, startPoint y: 418, endPoint x: 1203, endPoint y: 405, distance: 13.6
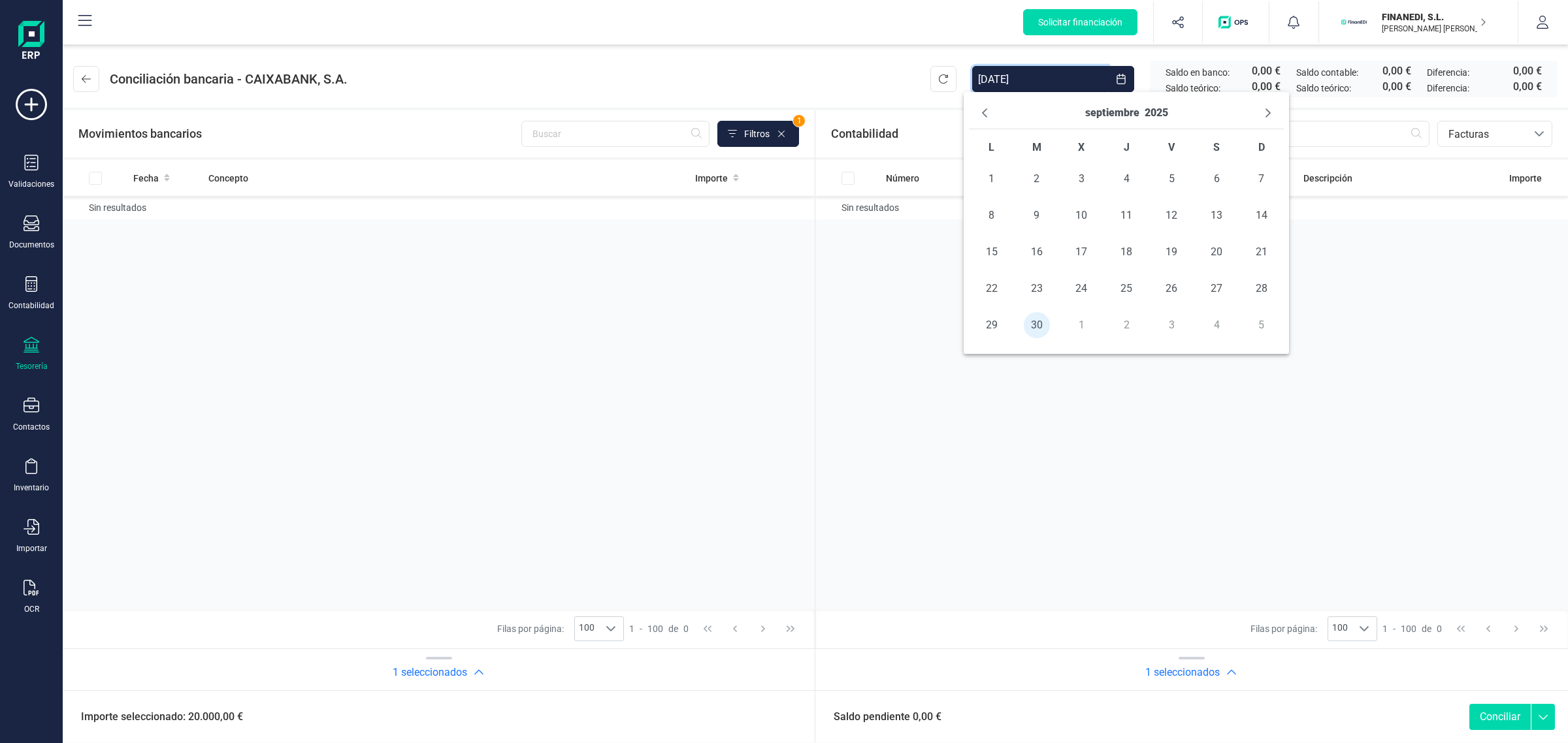
click at [1205, 416] on div "Número Fecha emisión Razón social Descripción Importe Sin resultados" at bounding box center [1191, 385] width 752 height 449
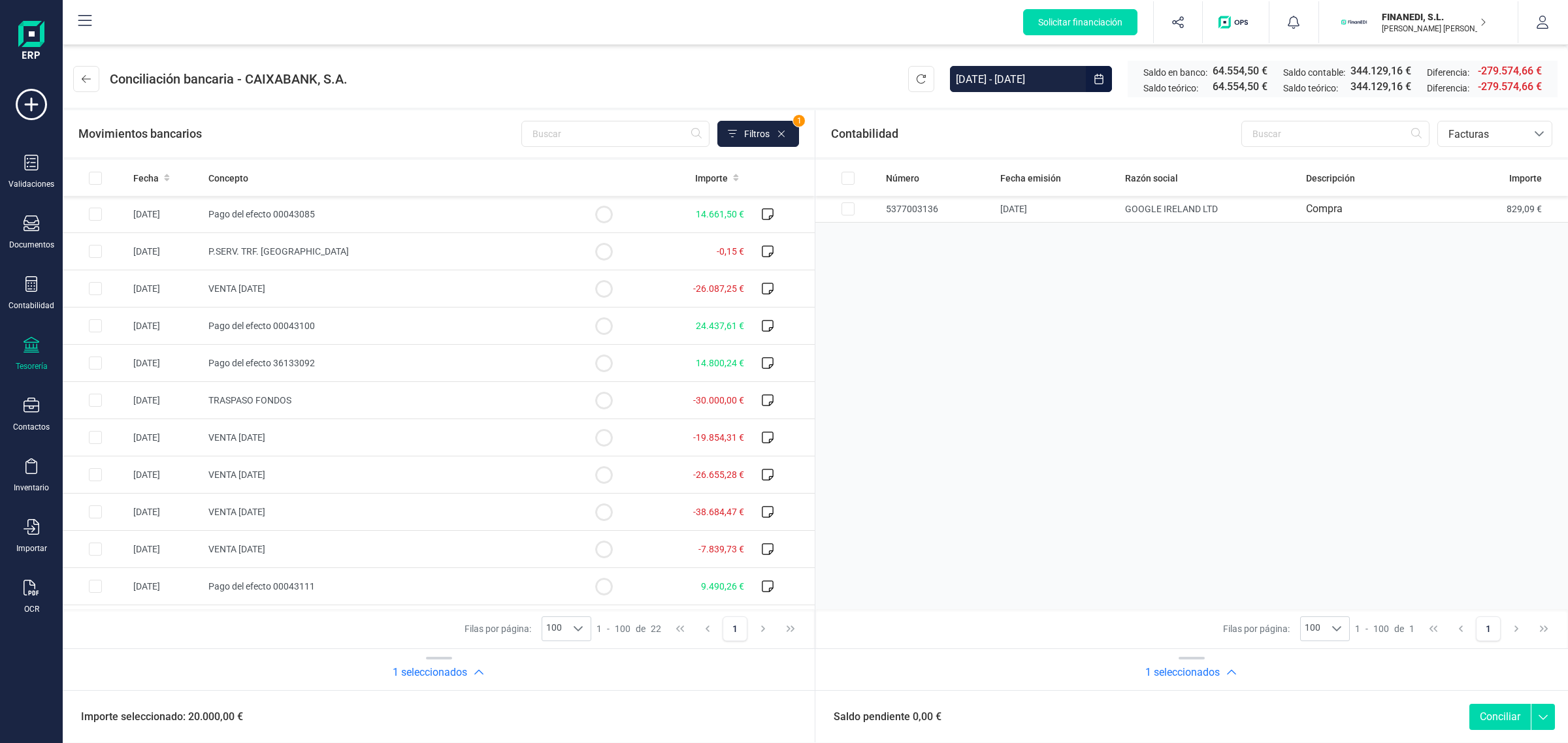
click at [1099, 77] on icon "Choose Date" at bounding box center [1098, 78] width 10 height 10
click at [1085, 103] on div "octubre 2025" at bounding box center [1080, 113] width 66 height 21
click at [1083, 110] on button "octubre" at bounding box center [1066, 113] width 36 height 21
click at [1016, 154] on span "ene" at bounding box center [994, 147] width 85 height 26
click at [1042, 178] on span "1" at bounding box center [1043, 179] width 26 height 26
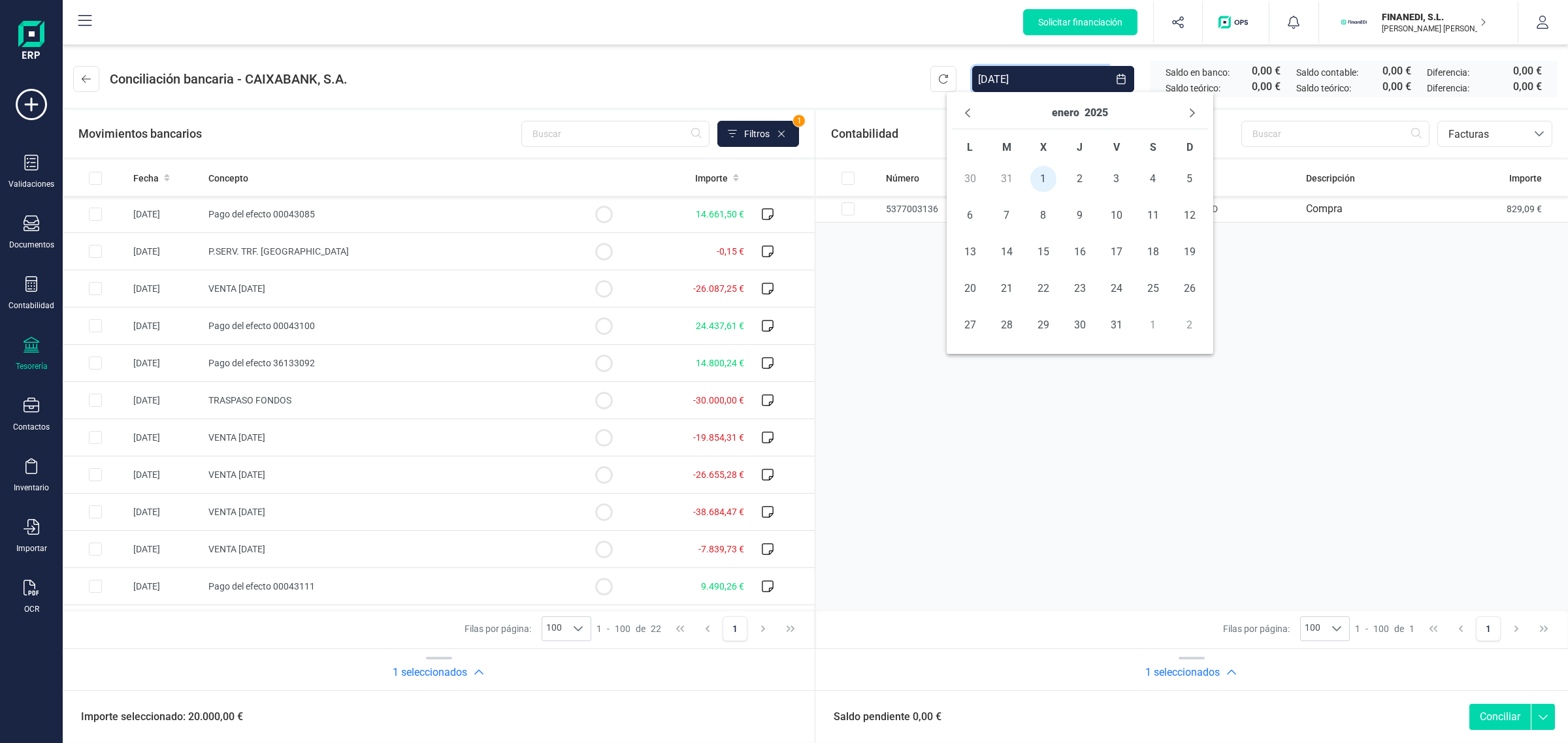
click at [1082, 113] on div "enero 2025" at bounding box center [1079, 113] width 56 height 21
click at [1079, 113] on div "enero 2025" at bounding box center [1079, 113] width 56 height 21
click at [1194, 111] on icon "Next Month" at bounding box center [1192, 113] width 10 height 10
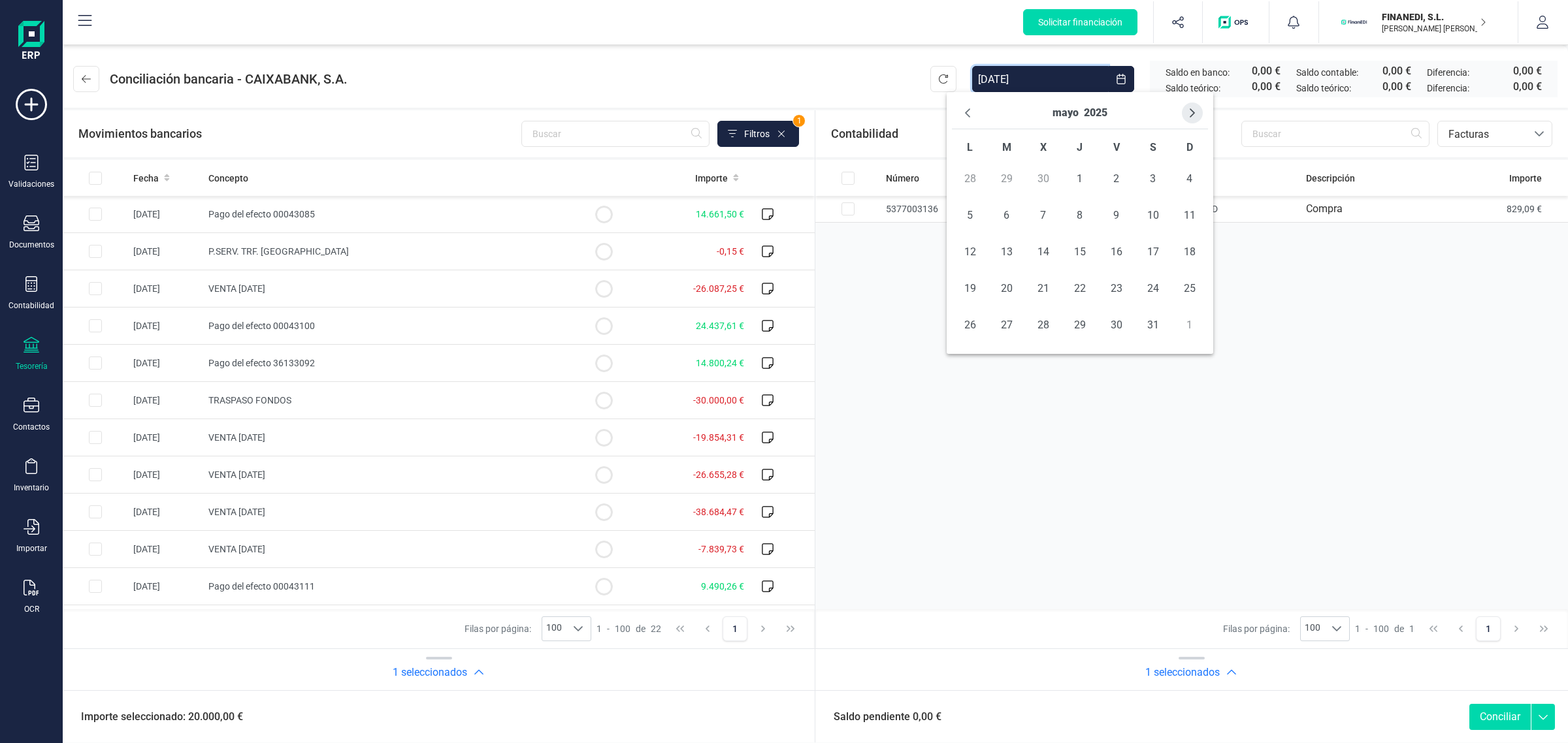
click at [1193, 111] on icon "Next Month" at bounding box center [1193, 113] width 5 height 9
click at [1189, 113] on icon "Next Month" at bounding box center [1192, 113] width 10 height 10
click at [971, 111] on icon "Previous Month" at bounding box center [967, 113] width 10 height 10
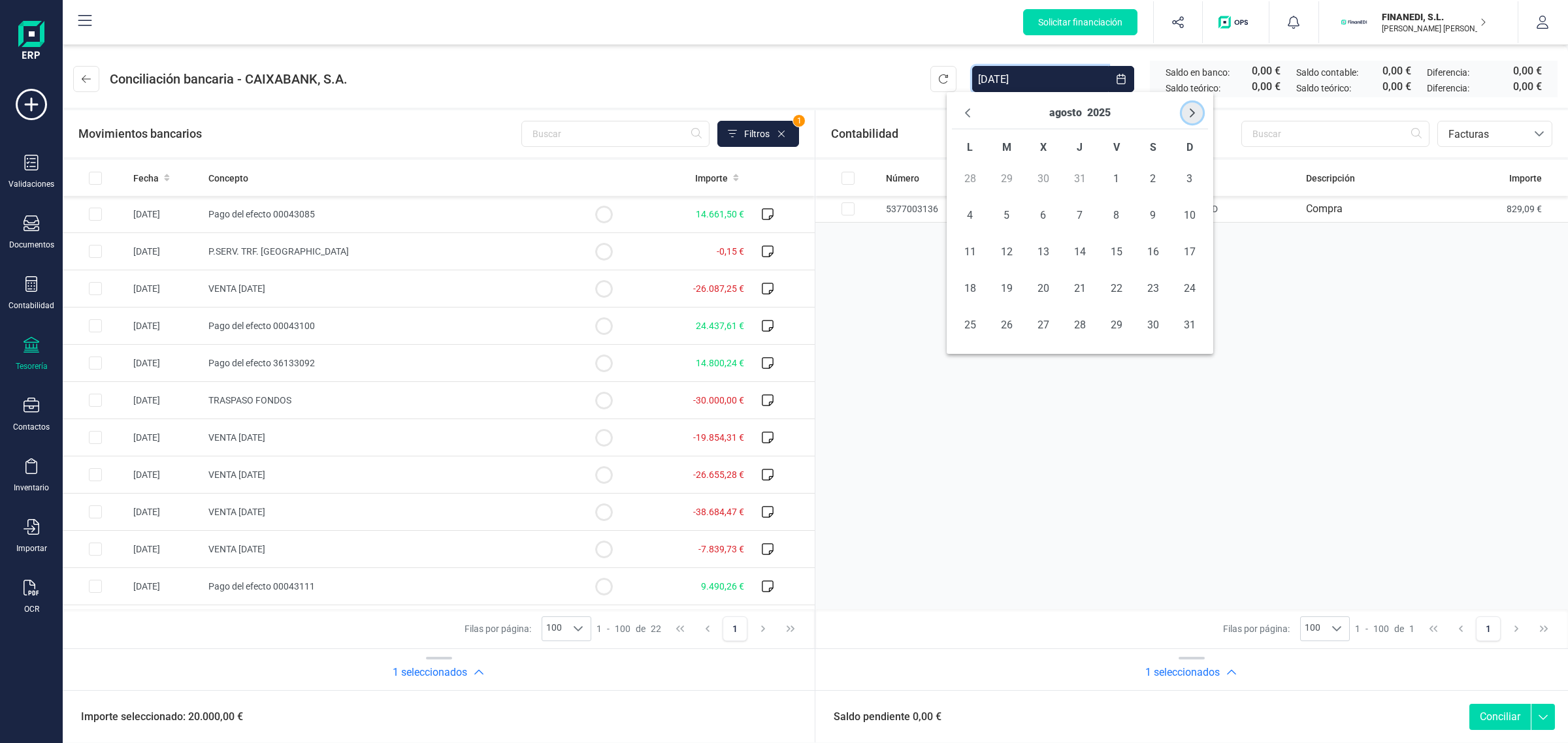
click at [1188, 107] on button "Next Month" at bounding box center [1192, 113] width 21 height 21
click at [1122, 325] on span "31" at bounding box center [1116, 325] width 26 height 26
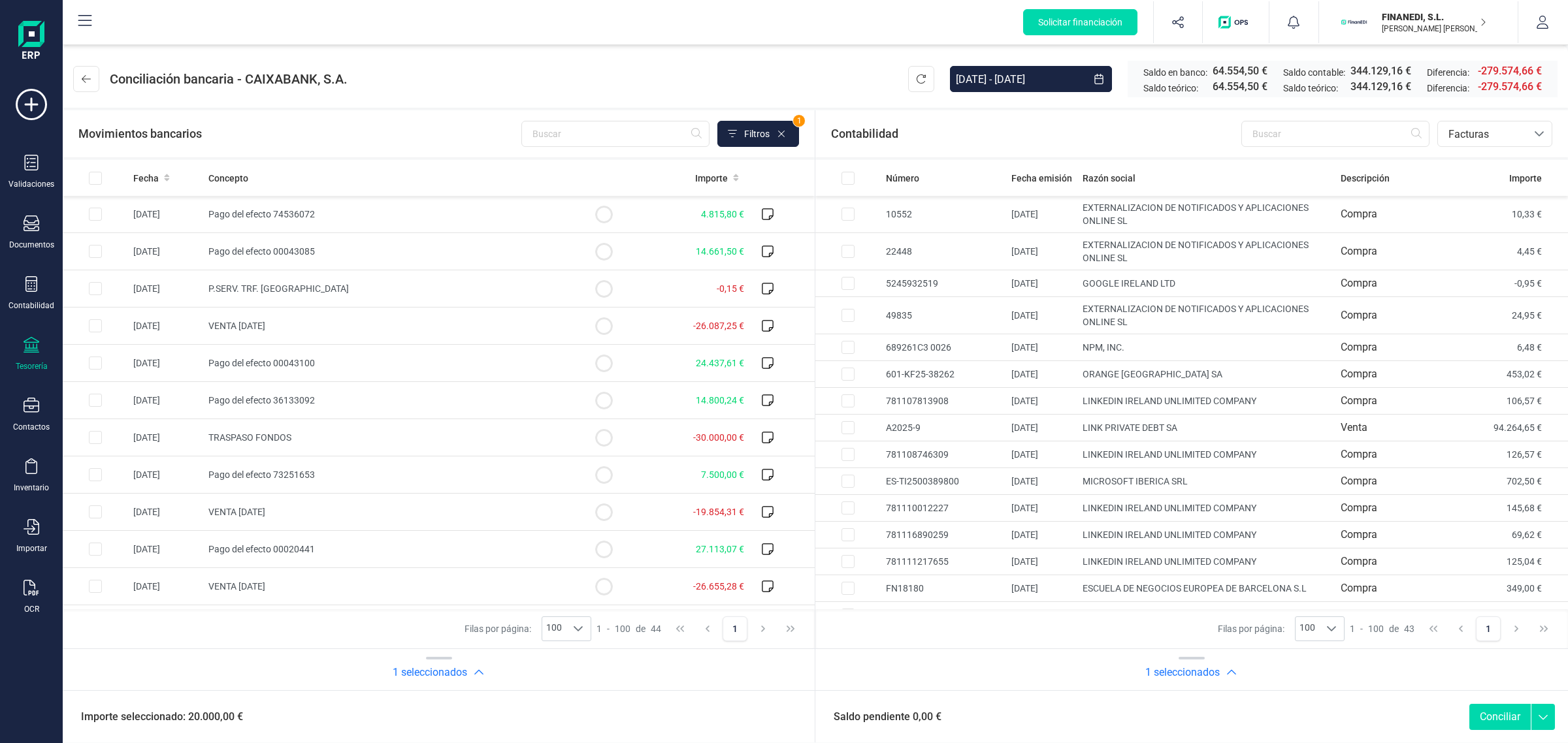
click at [755, 80] on header "Conciliación bancaria - CAIXABANK, S.A. 01/01/2025 - 31/10/2025 Saldo en banco:…" at bounding box center [815, 76] width 1505 height 63
click at [1097, 79] on icon "Choose Date" at bounding box center [1098, 78] width 10 height 10
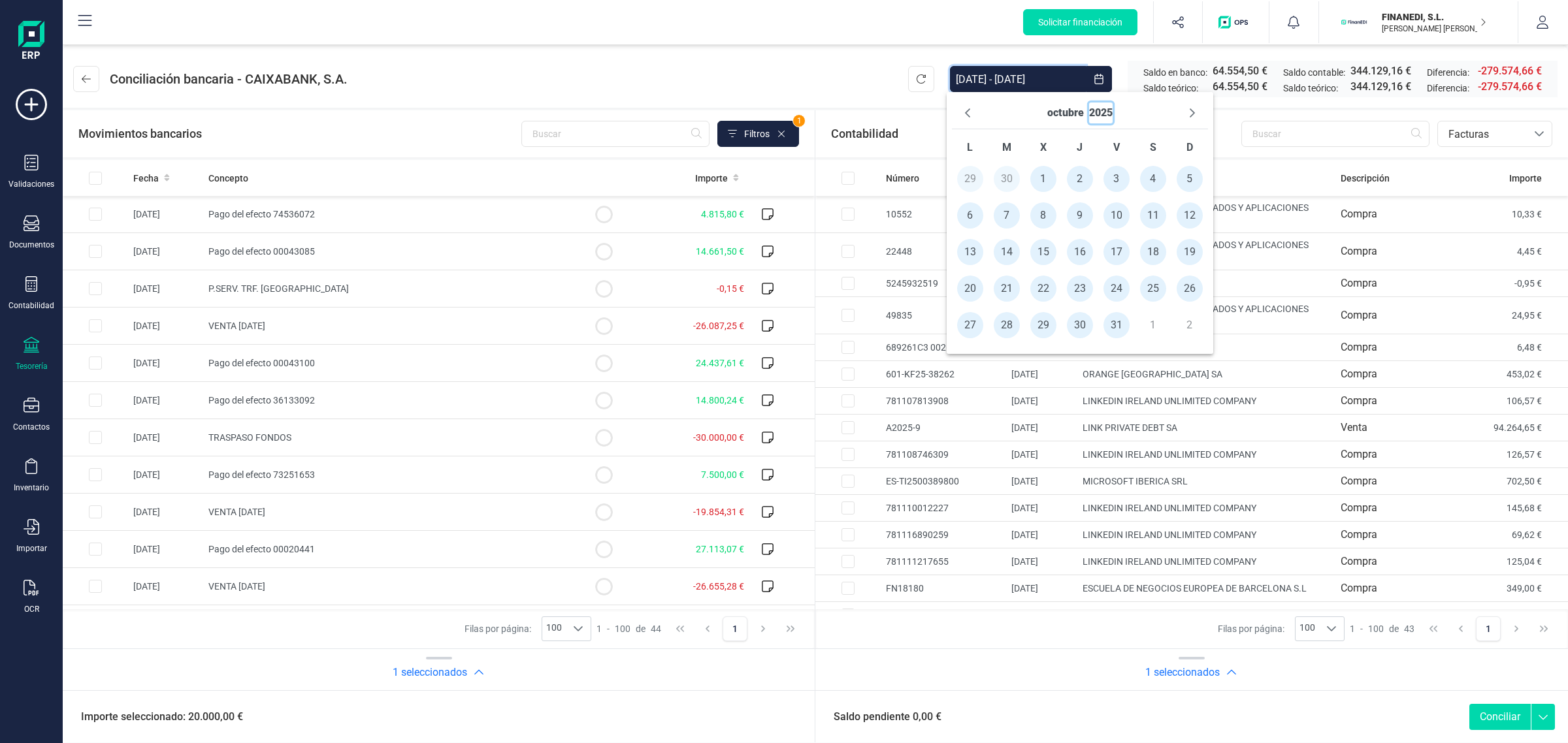
click at [1091, 112] on button "2025" at bounding box center [1101, 113] width 24 height 21
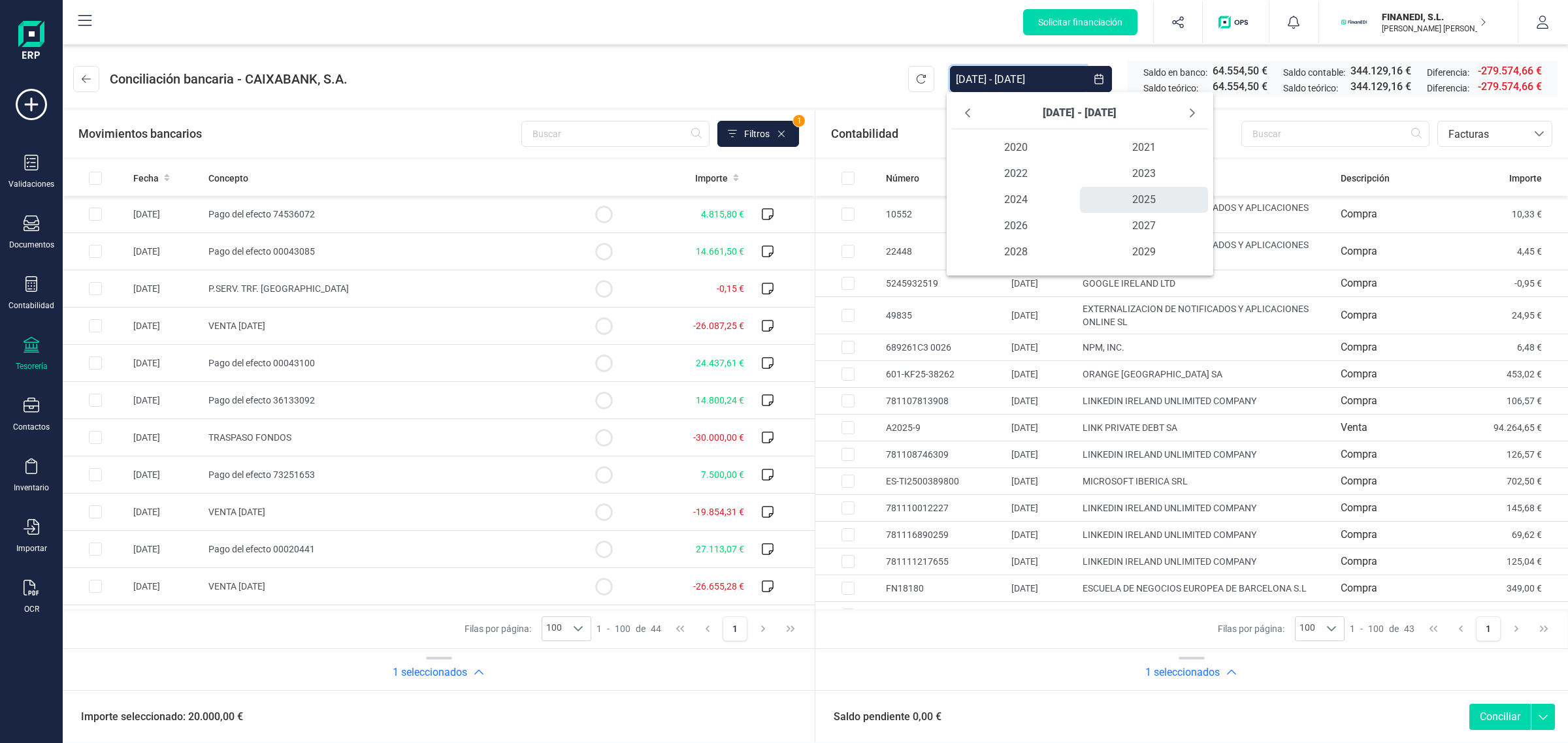
click at [1149, 200] on span "2025 2025" at bounding box center [1144, 200] width 128 height 26
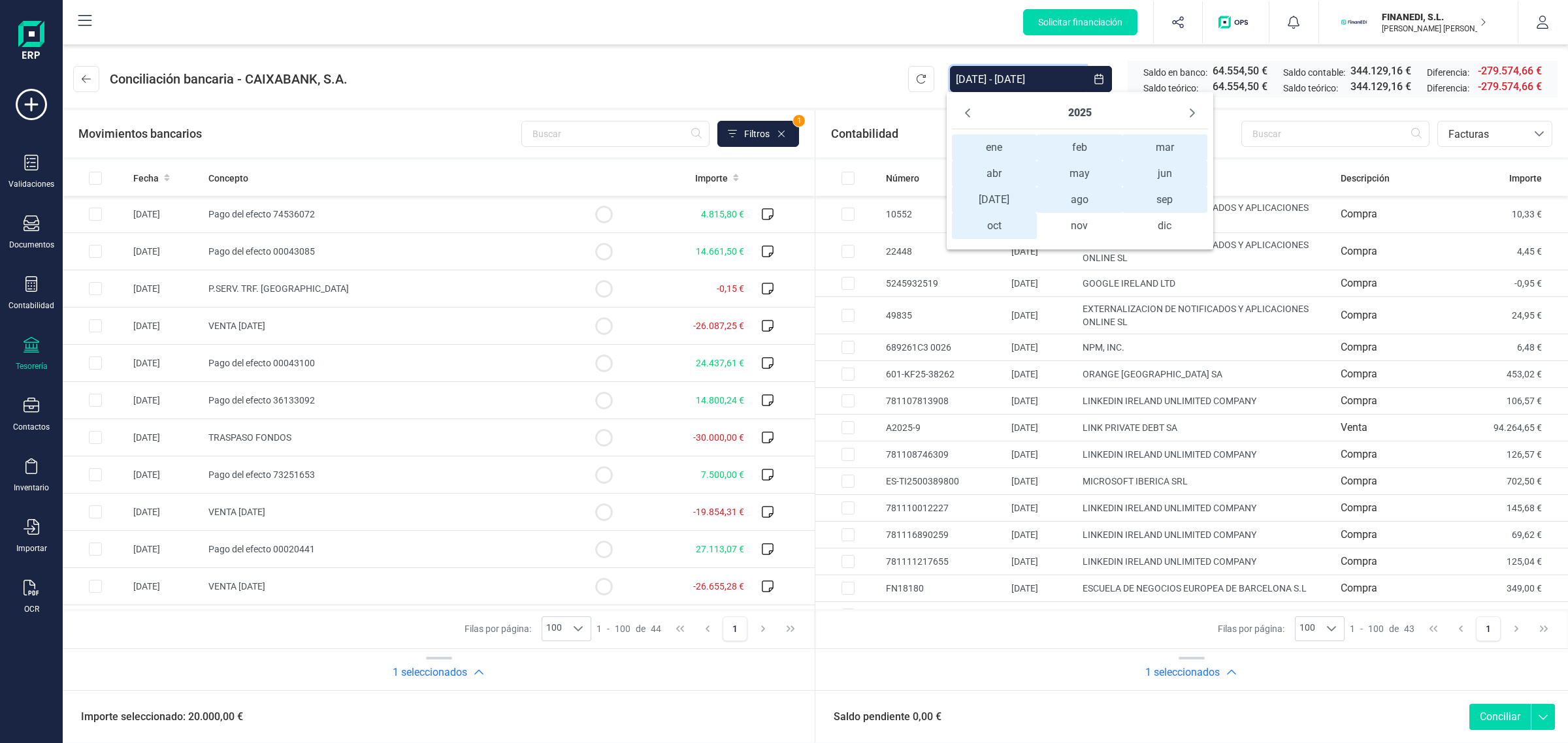
click at [995, 145] on span "ene ene" at bounding box center [994, 147] width 85 height 26
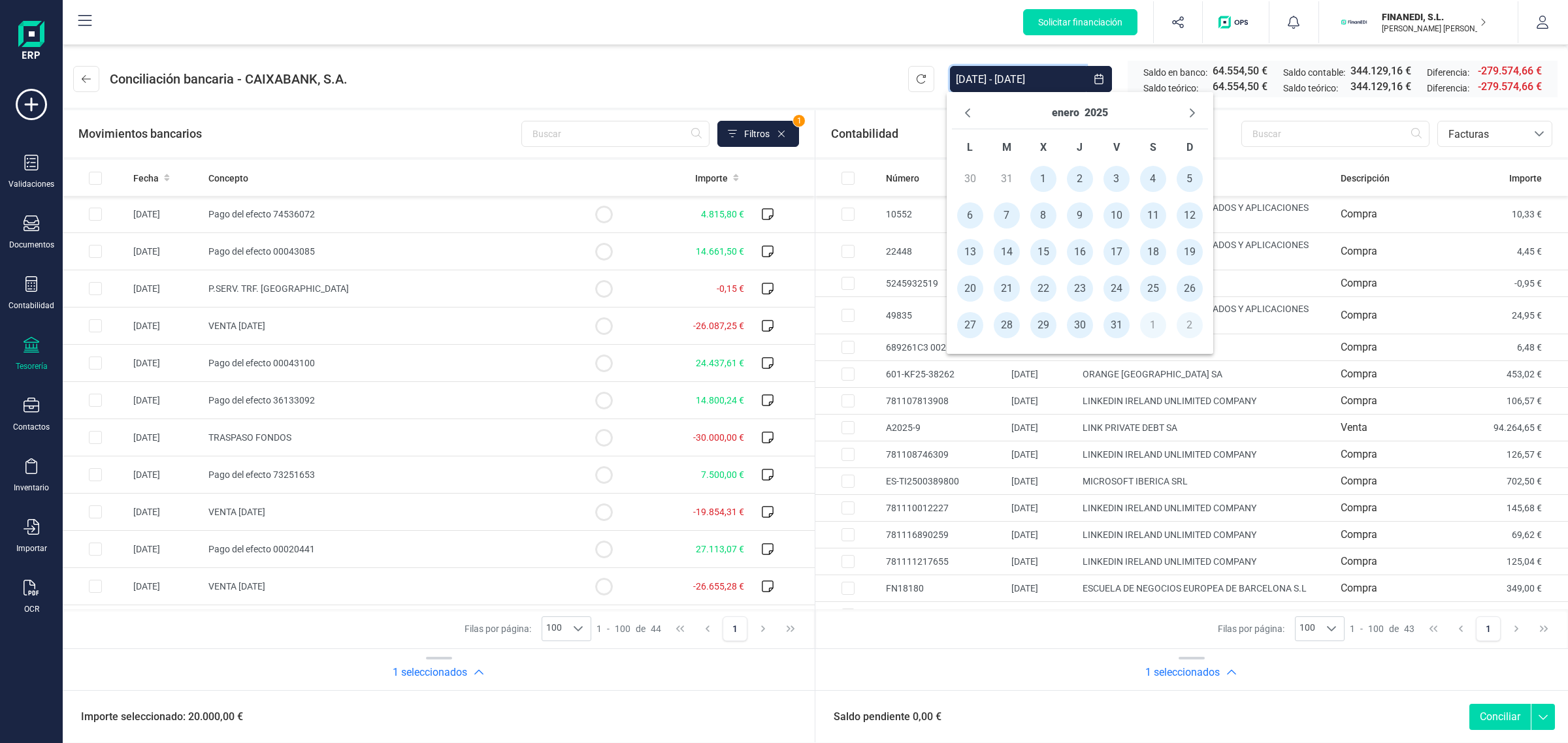
click at [1043, 173] on span "1" at bounding box center [1043, 179] width 26 height 26
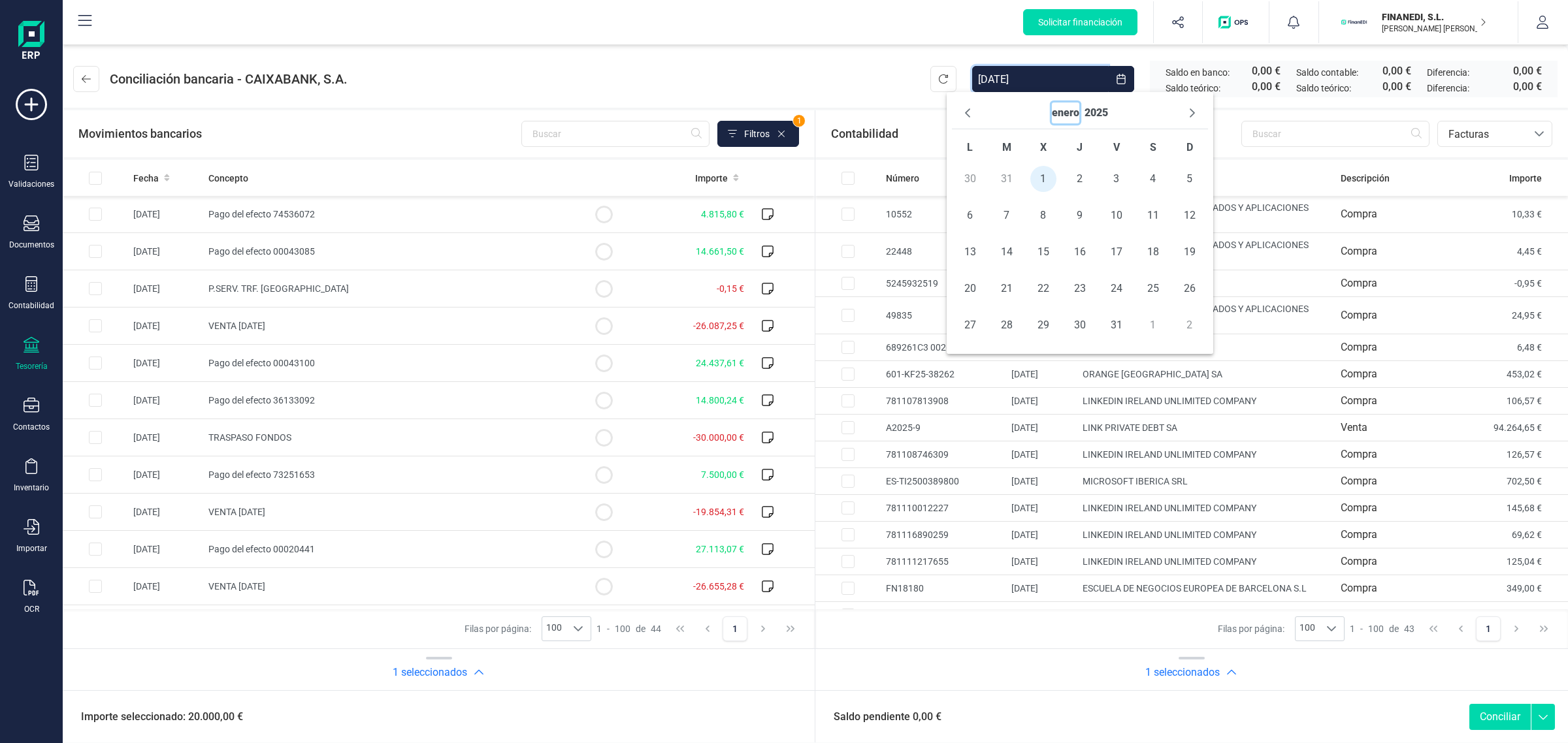
click at [1078, 109] on button "enero" at bounding box center [1065, 113] width 28 height 21
click at [1031, 146] on span "ene ene" at bounding box center [1020, 147] width 85 height 26
click at [1122, 119] on button "2025" at bounding box center [1122, 113] width 24 height 21
click at [1157, 200] on span "2025 2025" at bounding box center [1170, 200] width 128 height 26
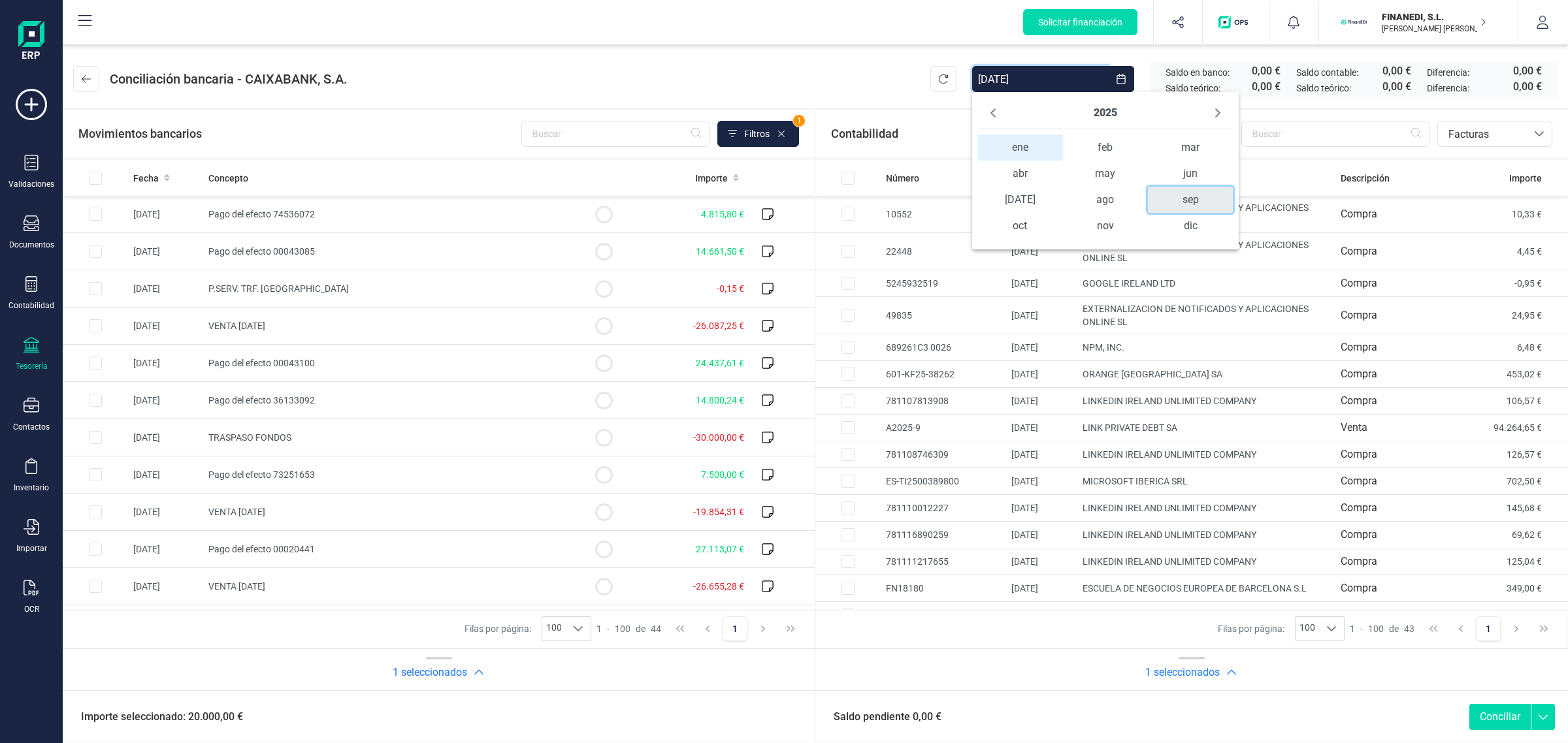
click at [1179, 200] on span "sep" at bounding box center [1191, 200] width 85 height 26
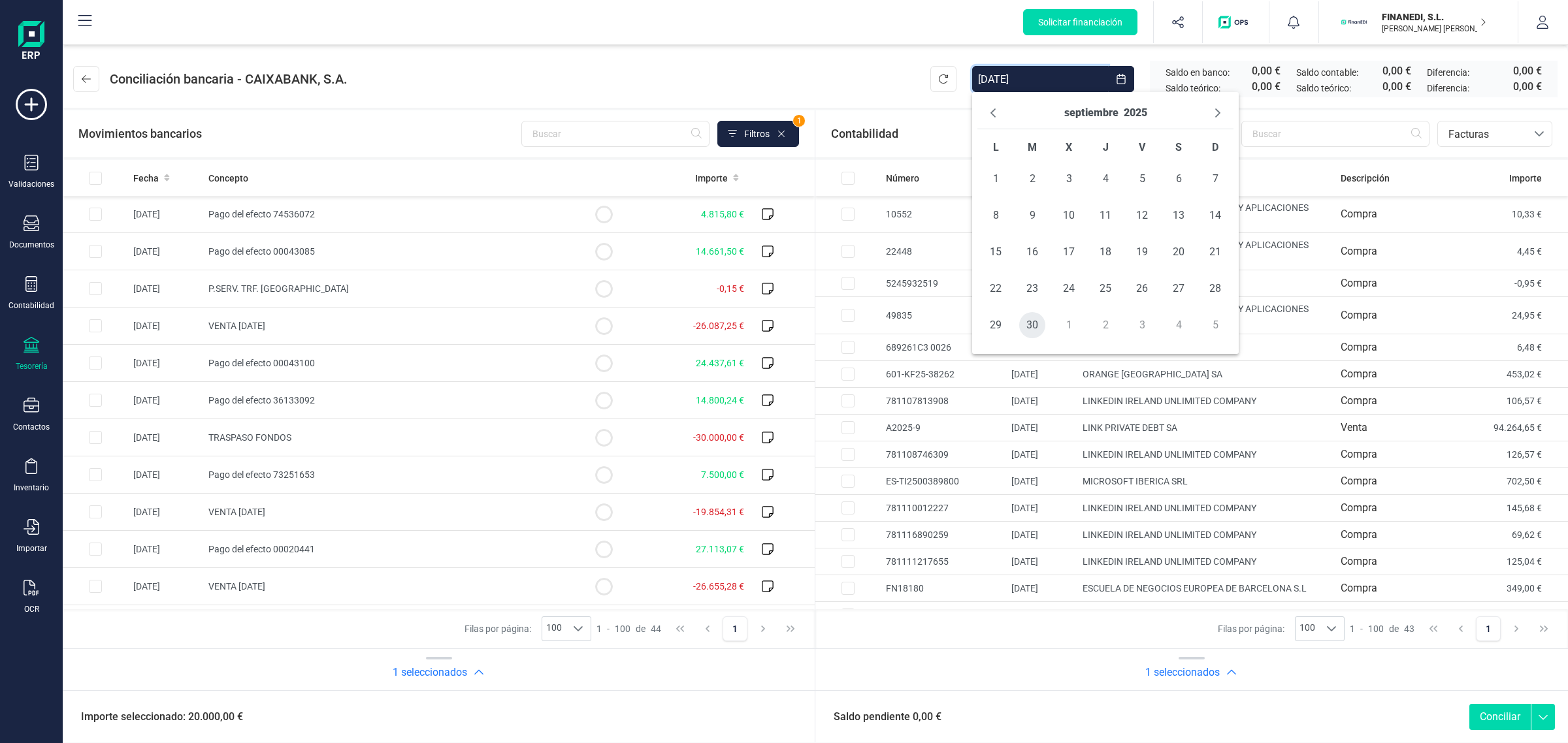
click at [1037, 330] on span "30" at bounding box center [1032, 325] width 26 height 26
type input "01/01/2025 - 30/09/2025"
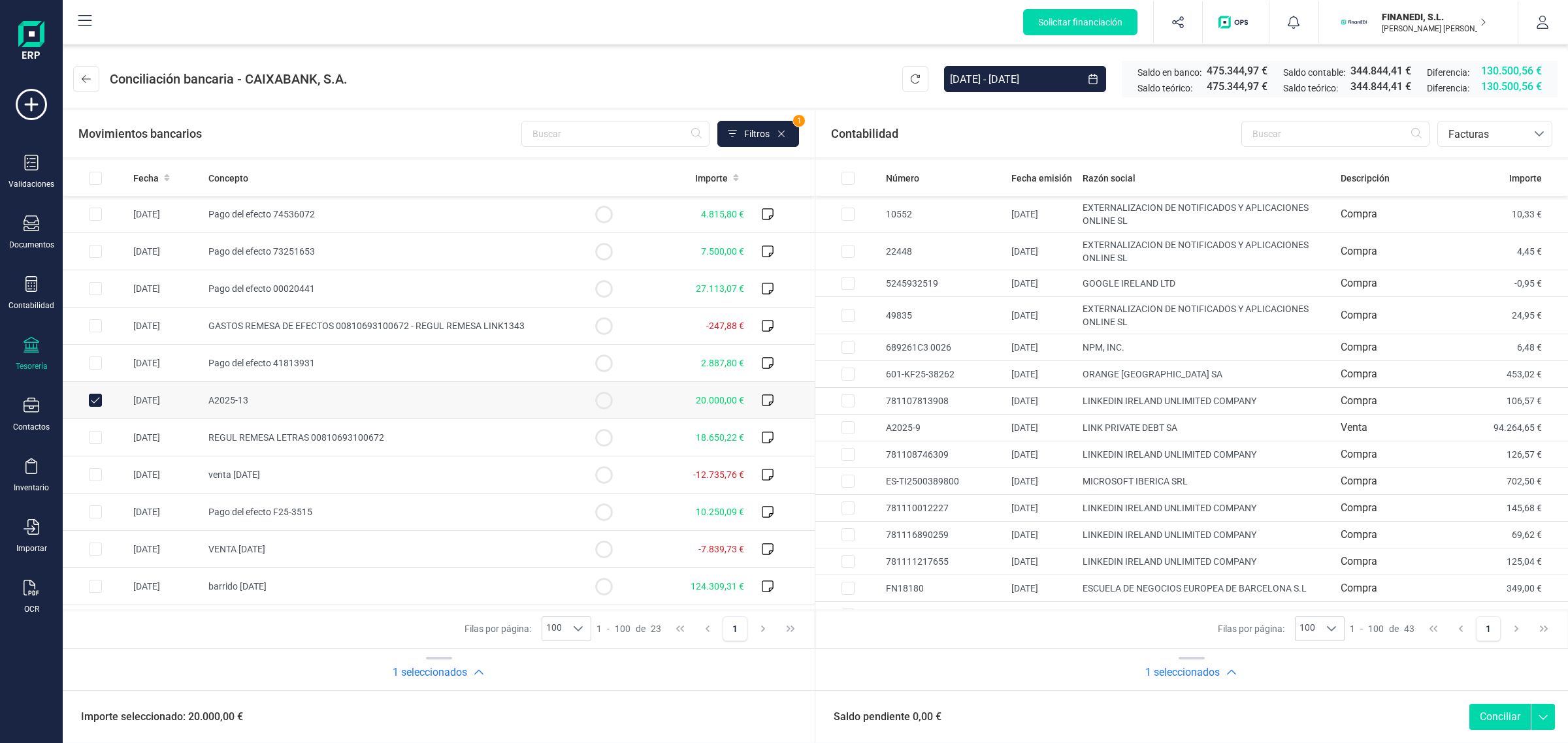
click at [836, 67] on header "Conciliación bancaria - CAIXABANK, S.A. 01/01/2025 - 30/09/2025 Saldo en banco:…" at bounding box center [815, 76] width 1505 height 63
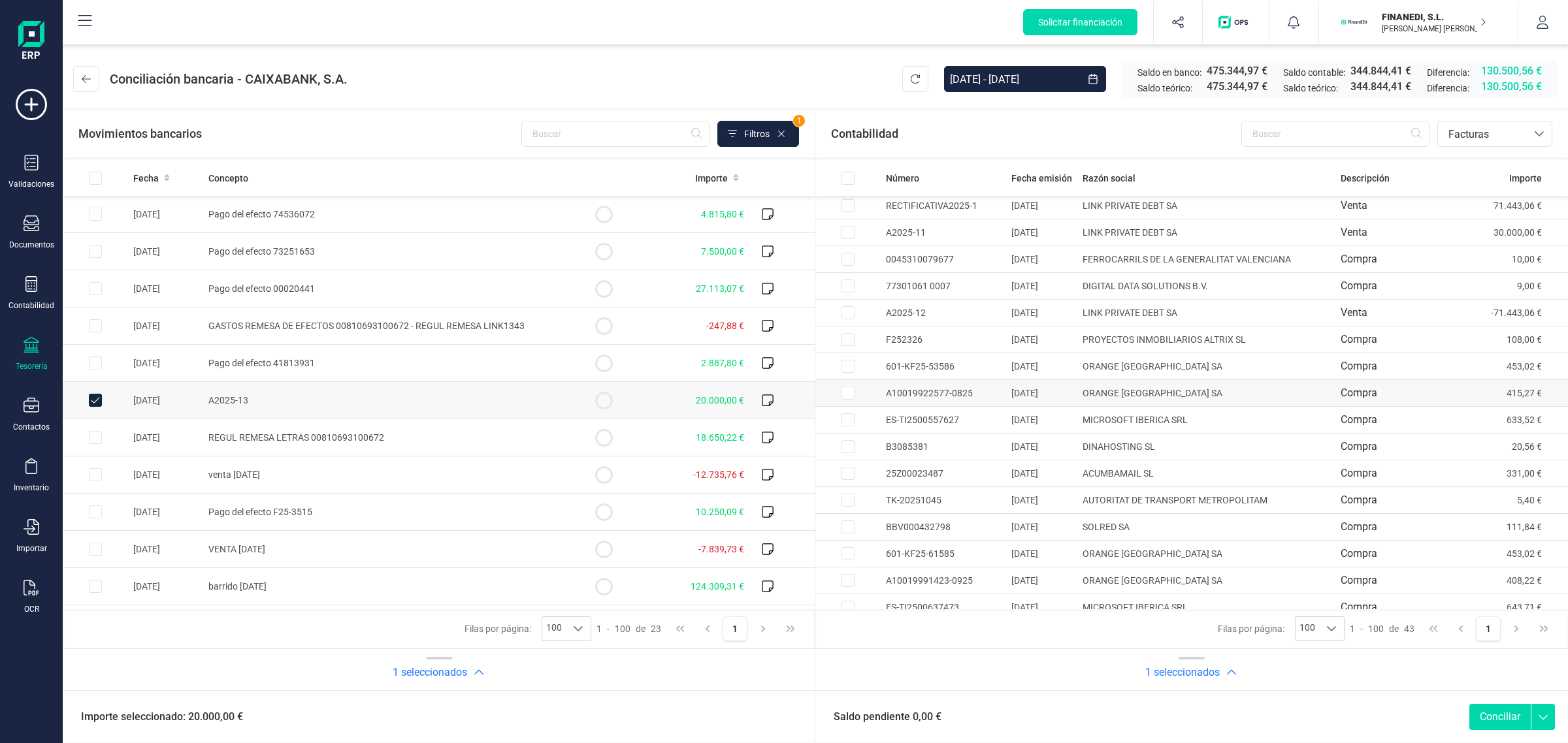
scroll to position [795, 0]
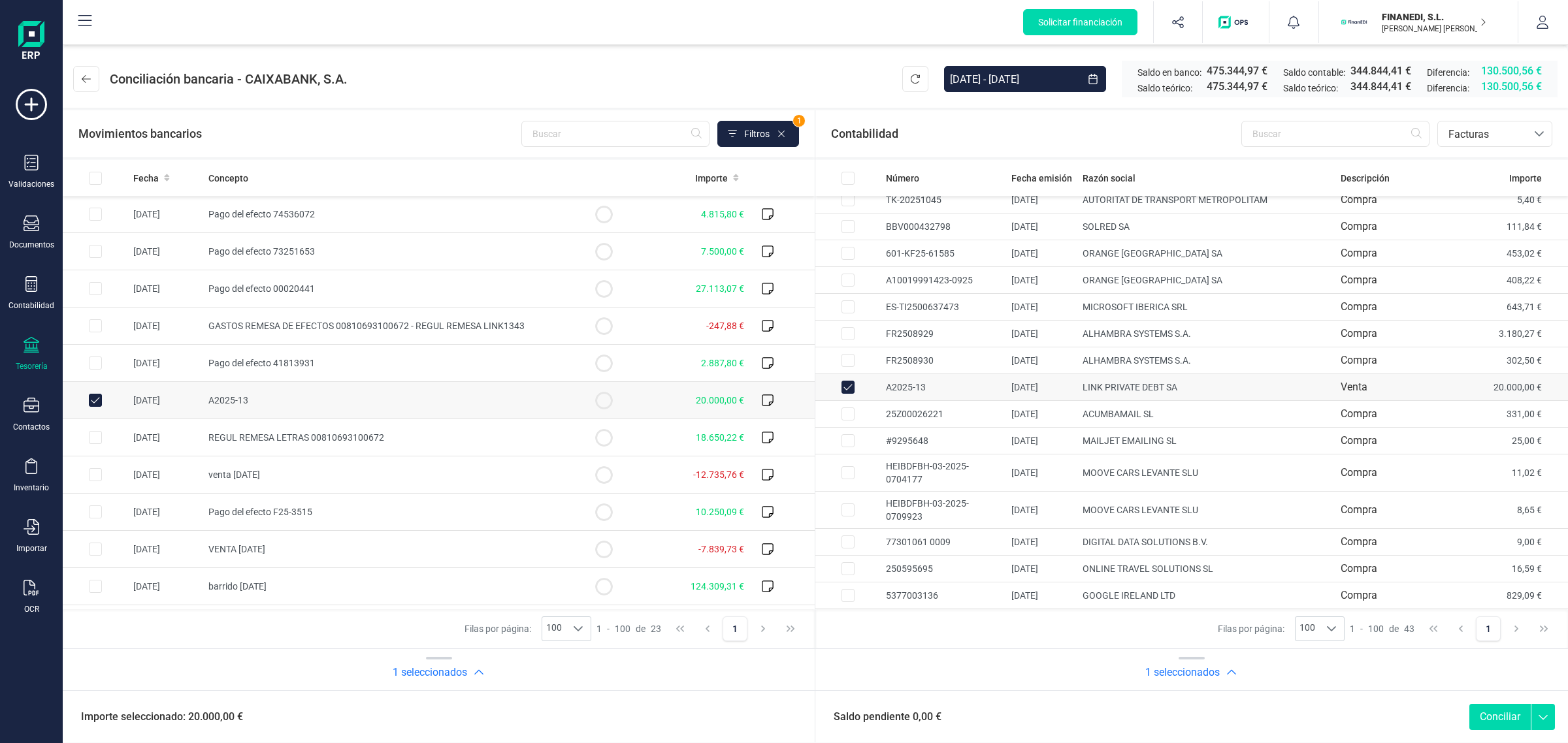
click at [1496, 718] on button "Conciliar" at bounding box center [1500, 717] width 61 height 26
checkbox input "false"
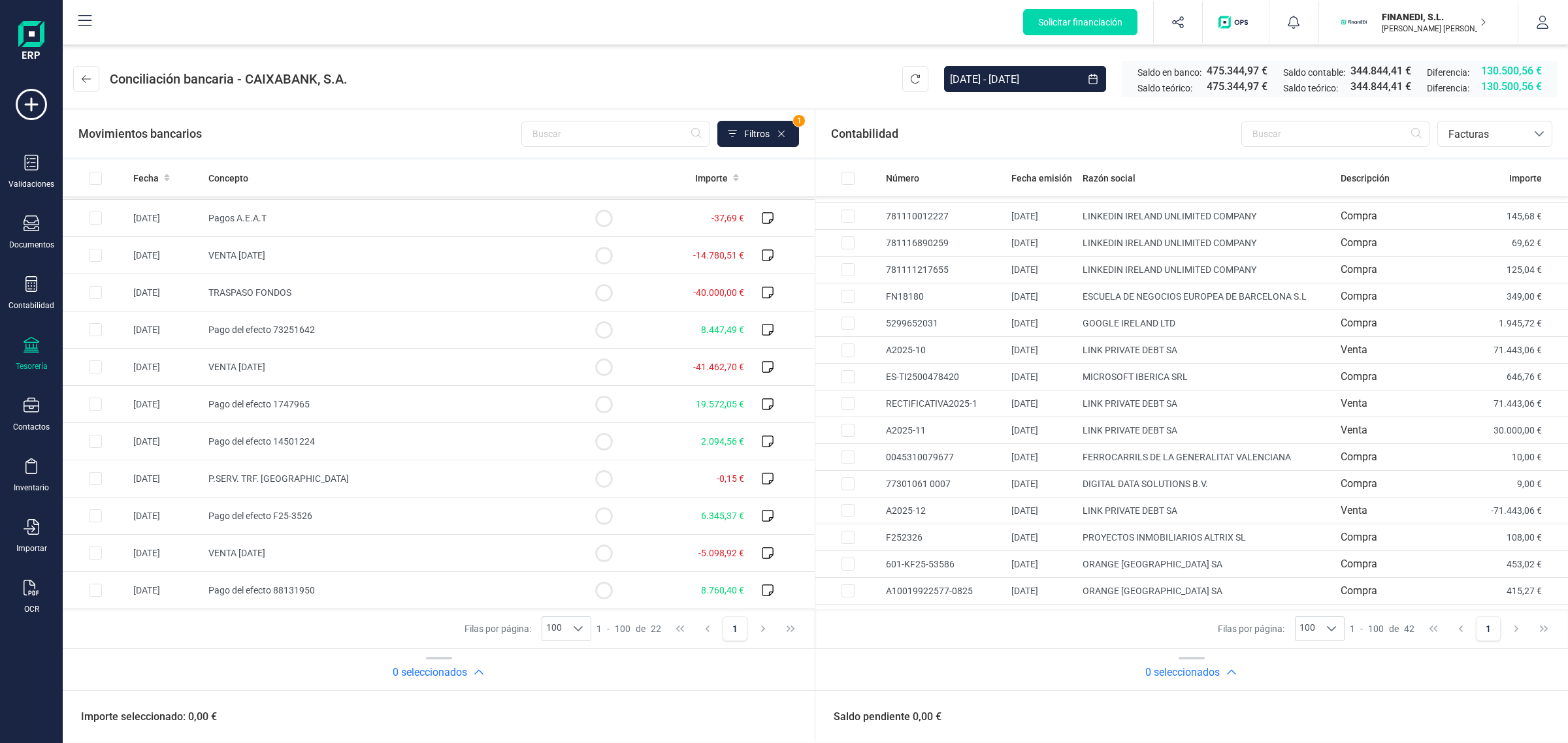
scroll to position [279, 0]
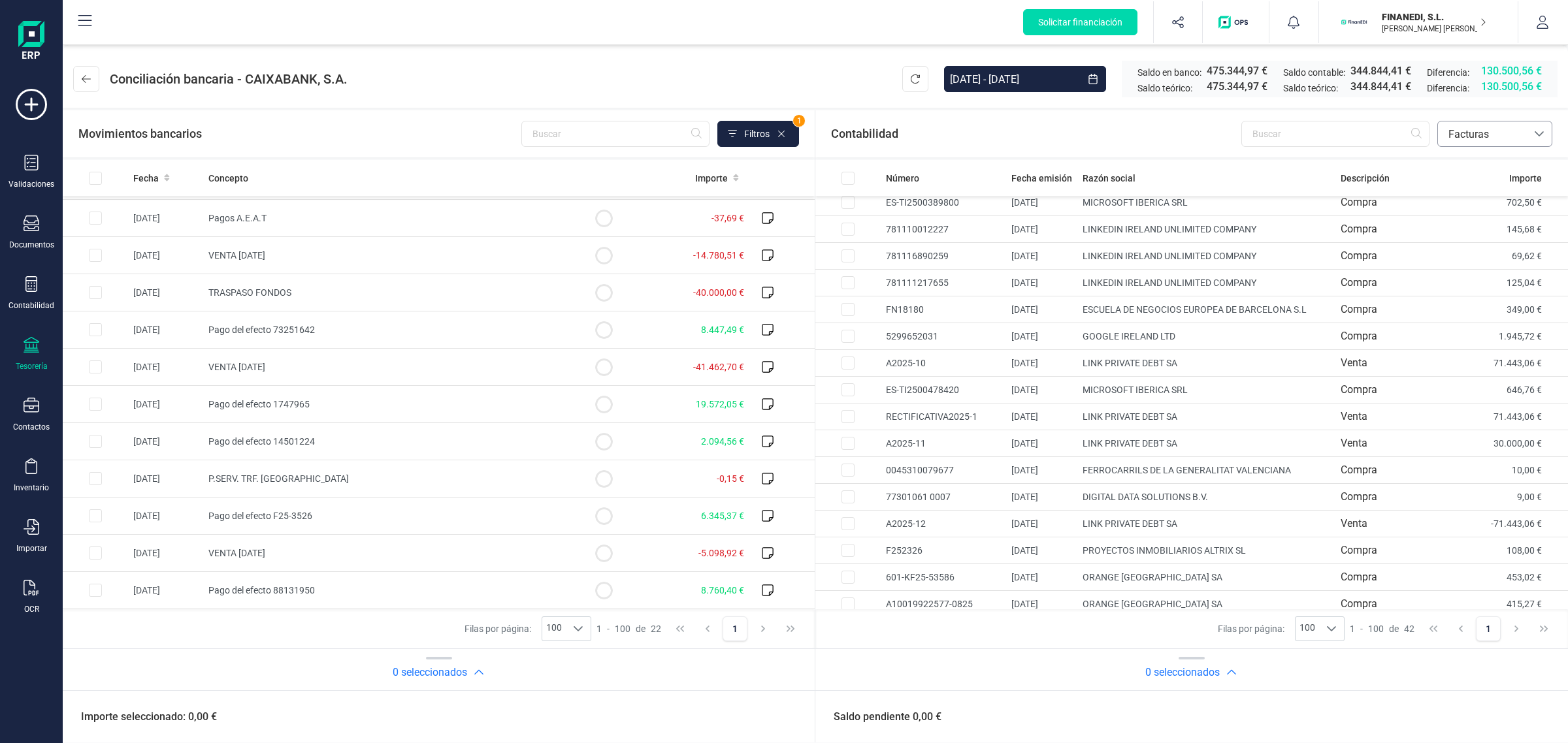
click at [1486, 128] on span "Facturas" at bounding box center [1482, 134] width 78 height 16
click at [1467, 148] on ul "Contabilidad SUGERENCIAS Facturas Devoluciones Préstamos" at bounding box center [1494, 220] width 115 height 146
click at [1462, 157] on span "Contabilidad" at bounding box center [1477, 165] width 59 height 16
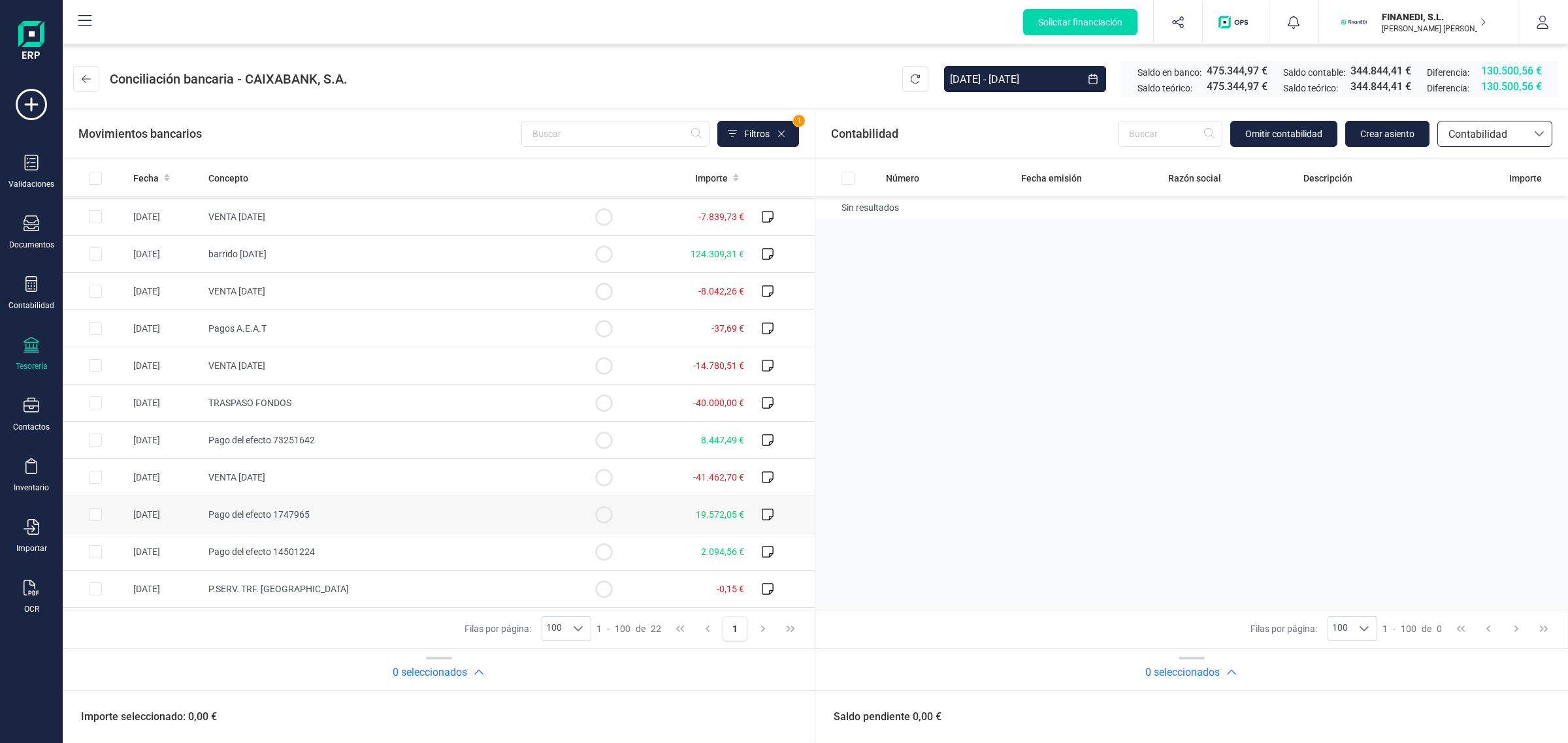
scroll to position [408, 0]
drag, startPoint x: 1513, startPoint y: 655, endPoint x: 1511, endPoint y: 641, distance: 14.1
click at [1512, 644] on div "Número Fecha emisión Razón social Descripción Importe Sin resultados Filas por …" at bounding box center [1191, 425] width 752 height 530
click at [1411, 291] on div "Número Fecha emisión Razón social Descripción Importe Sin resultados" at bounding box center [1191, 385] width 752 height 449
